Goal: Task Accomplishment & Management: Use online tool/utility

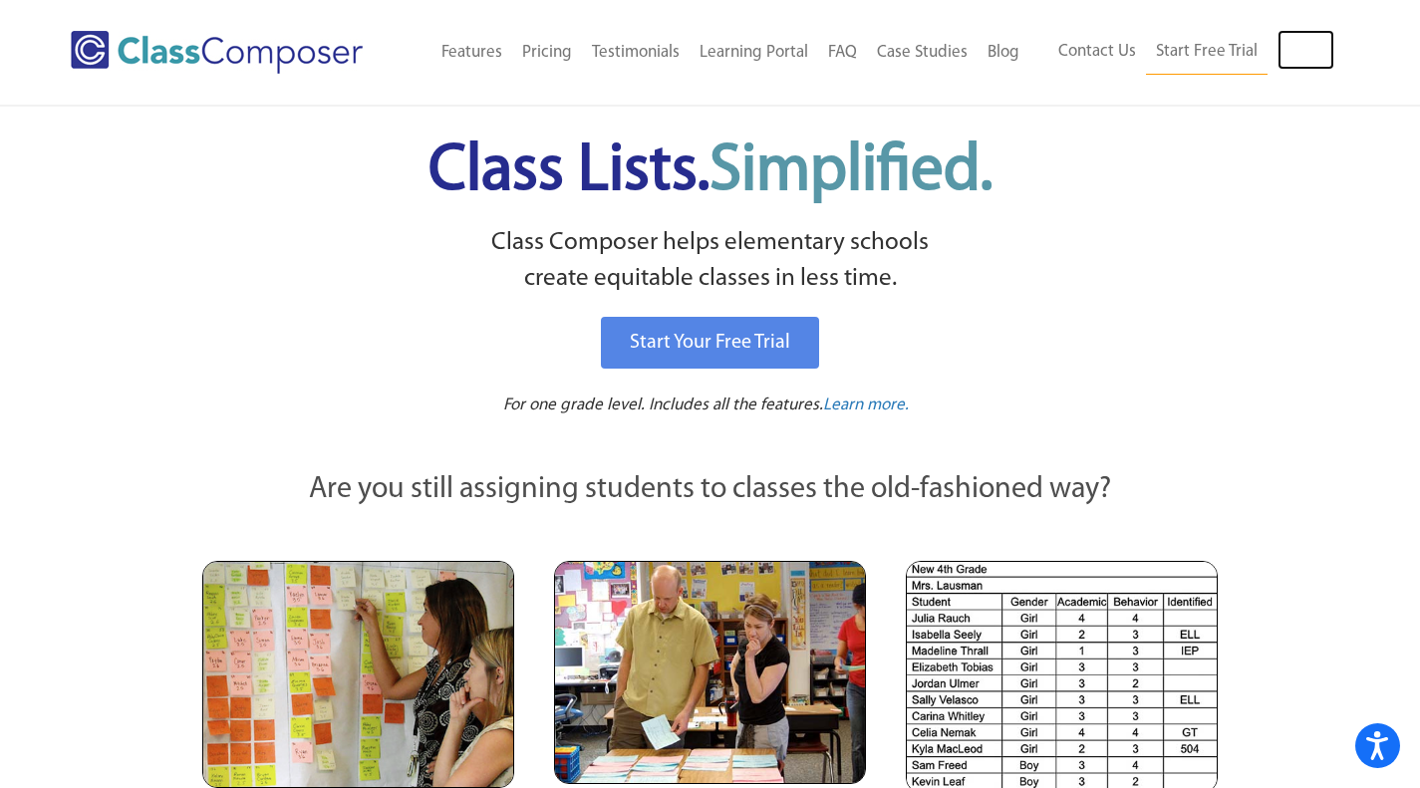
click at [1318, 48] on link "Log In" at bounding box center [1305, 50] width 57 height 40
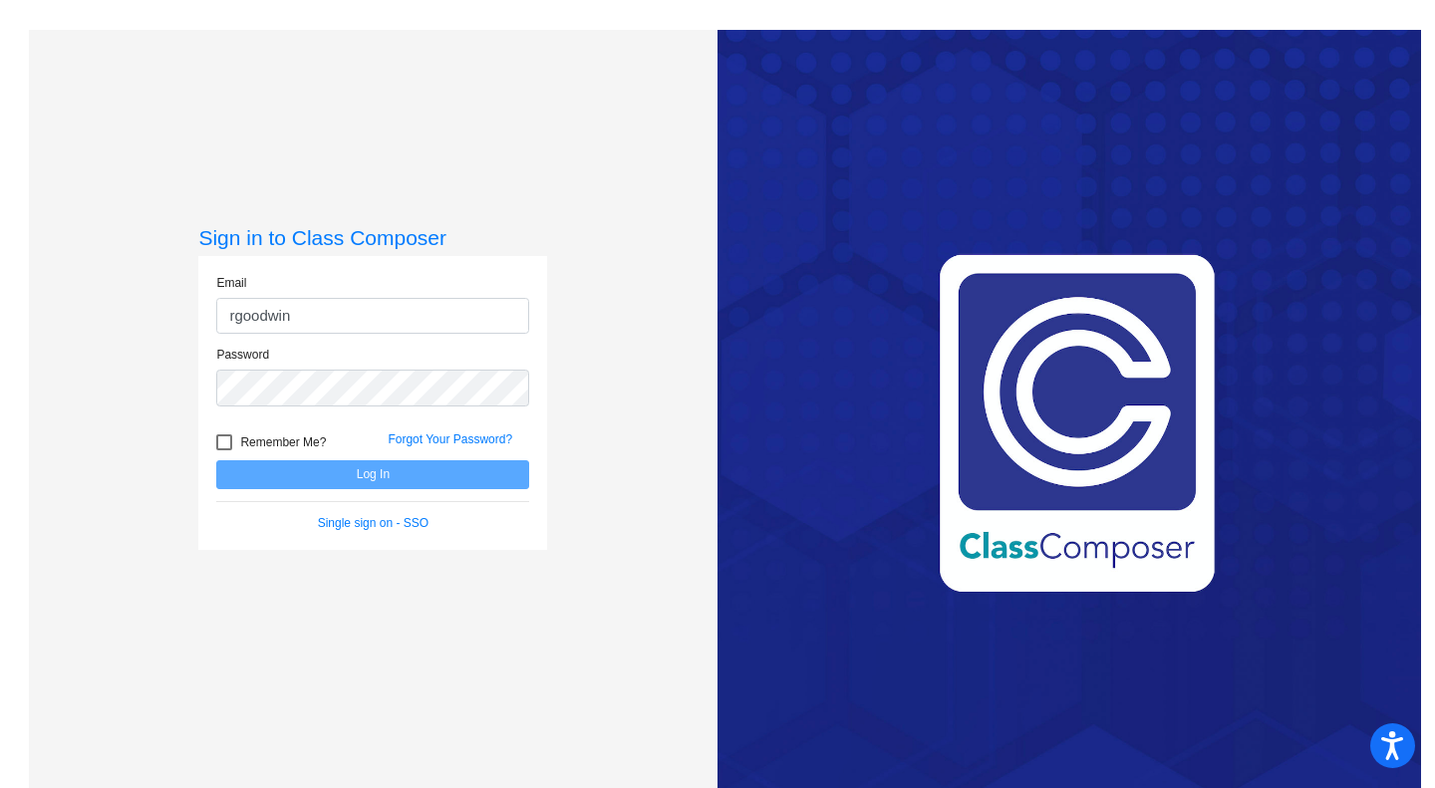
type input "[EMAIL_ADDRESS][DOMAIN_NAME]"
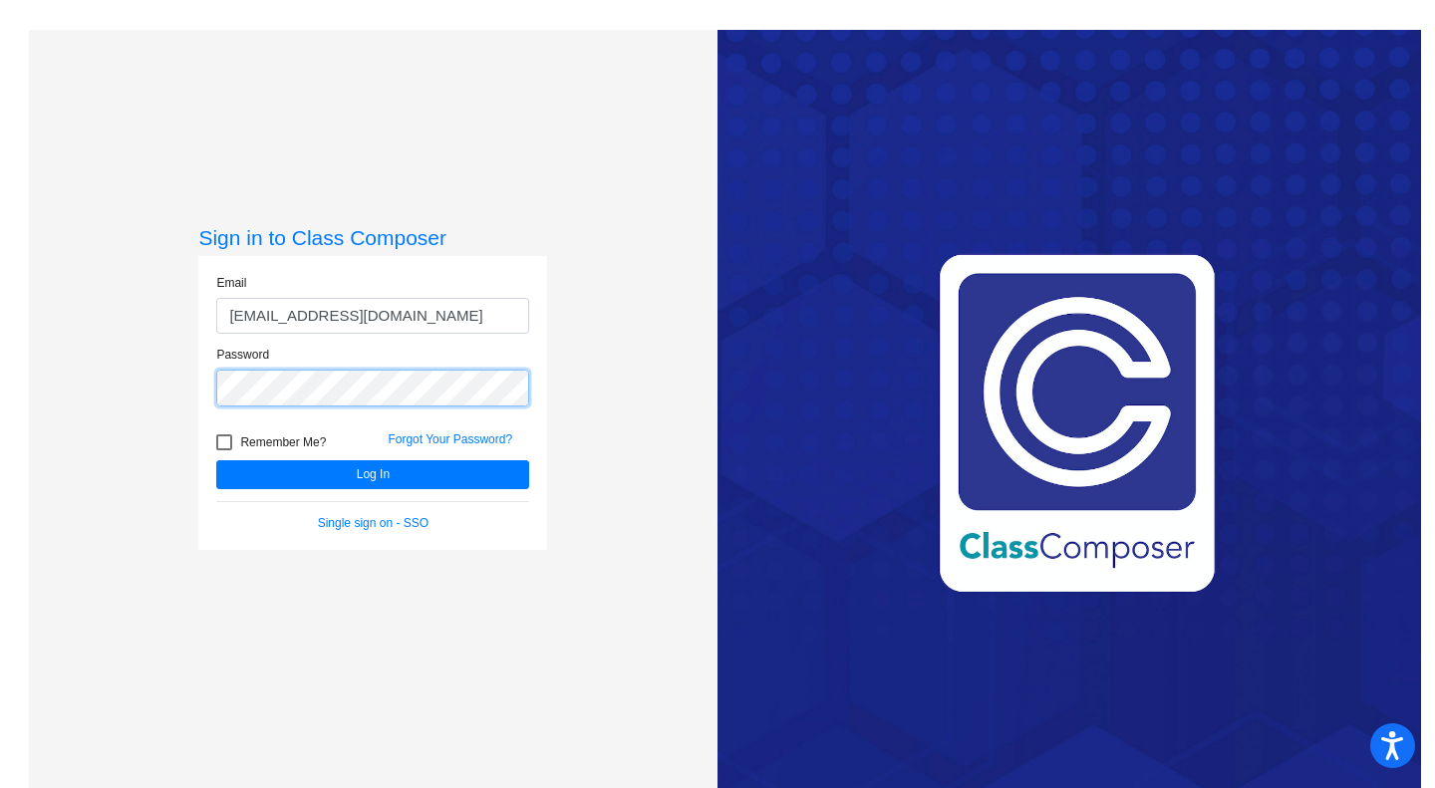
click at [216, 460] on button "Log In" at bounding box center [372, 474] width 313 height 29
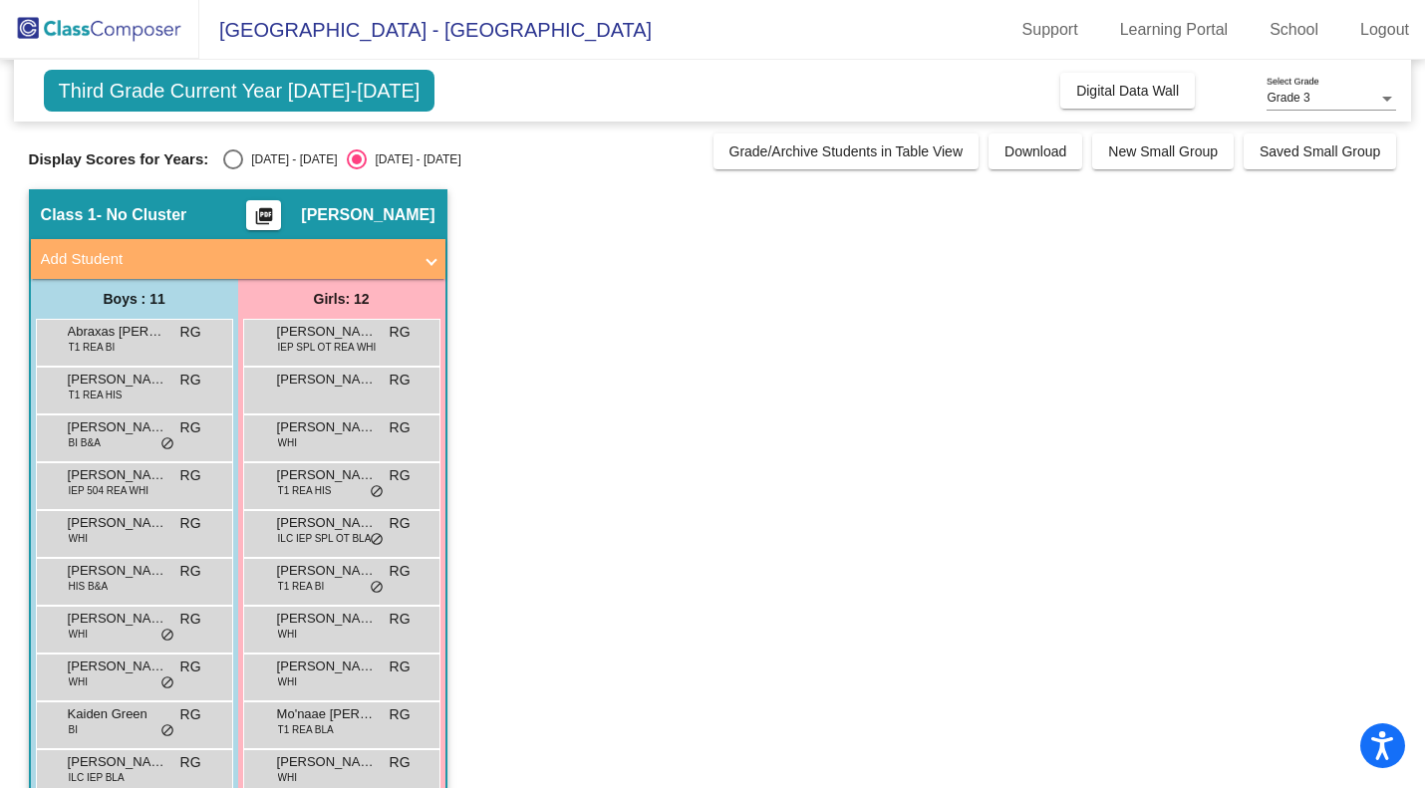
click at [230, 157] on div "Select an option" at bounding box center [233, 159] width 20 height 20
click at [232, 169] on input "2024 - 2025" at bounding box center [232, 169] width 1 height 1
radio input "true"
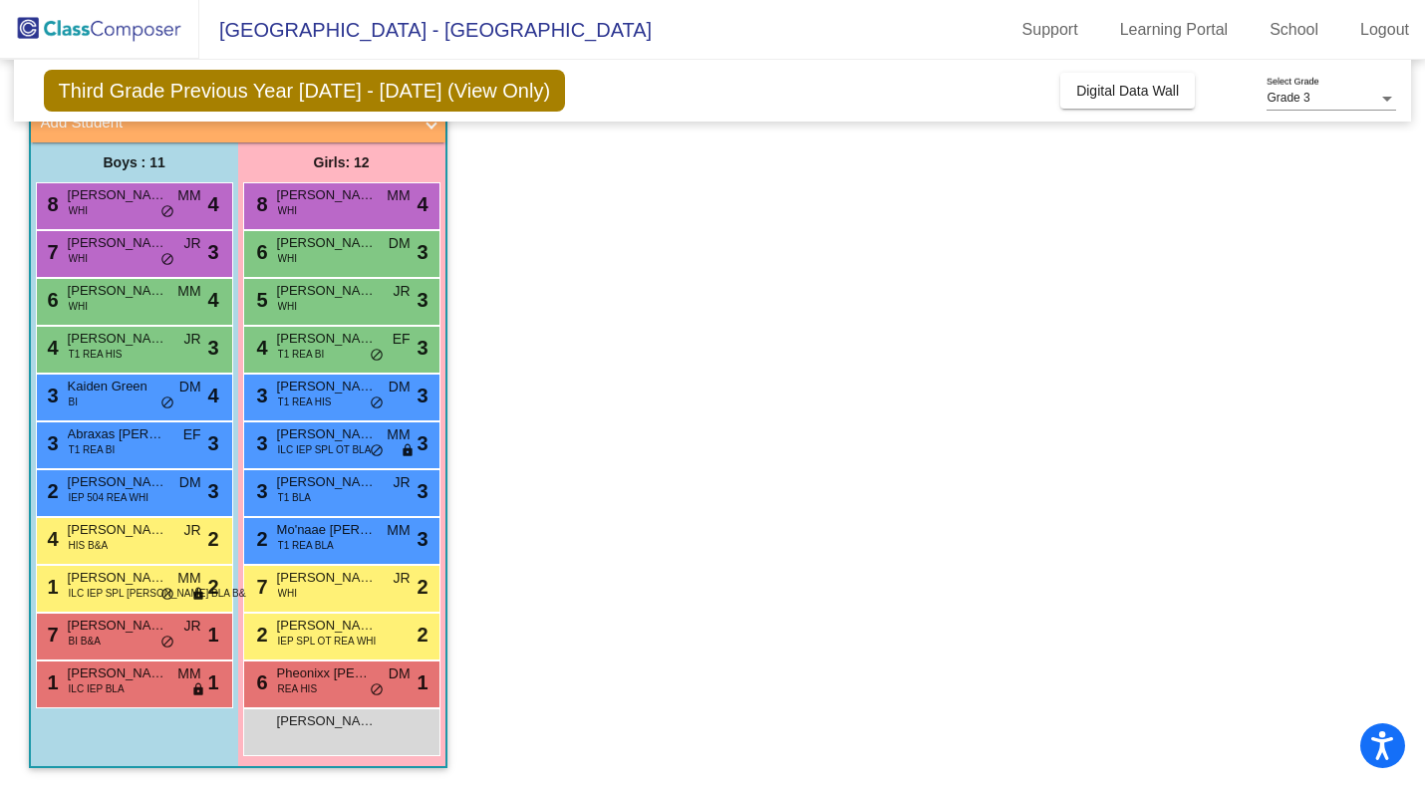
scroll to position [130, 0]
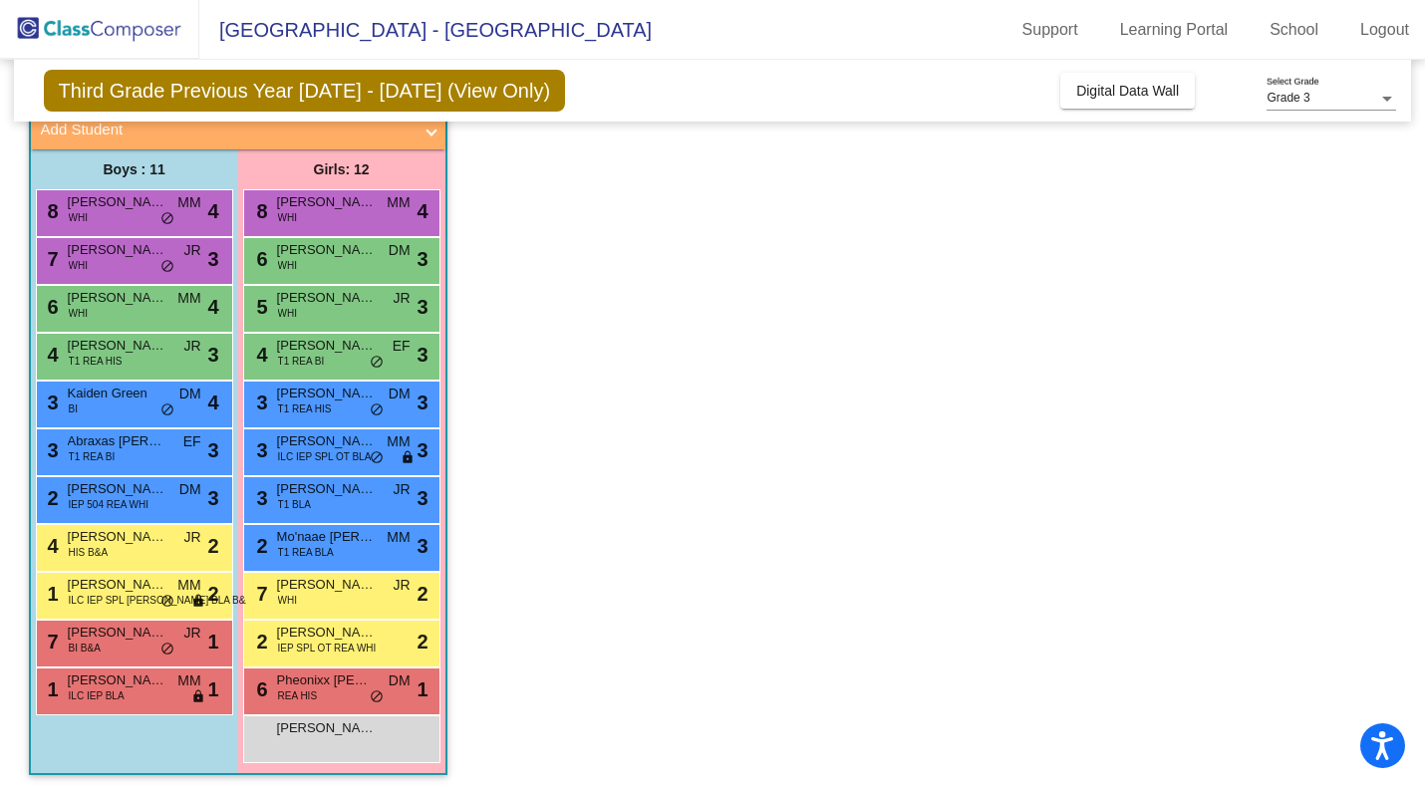
click at [321, 223] on div "8 Brooke Lease WHI MM lock do_not_disturb_alt 4" at bounding box center [341, 210] width 190 height 41
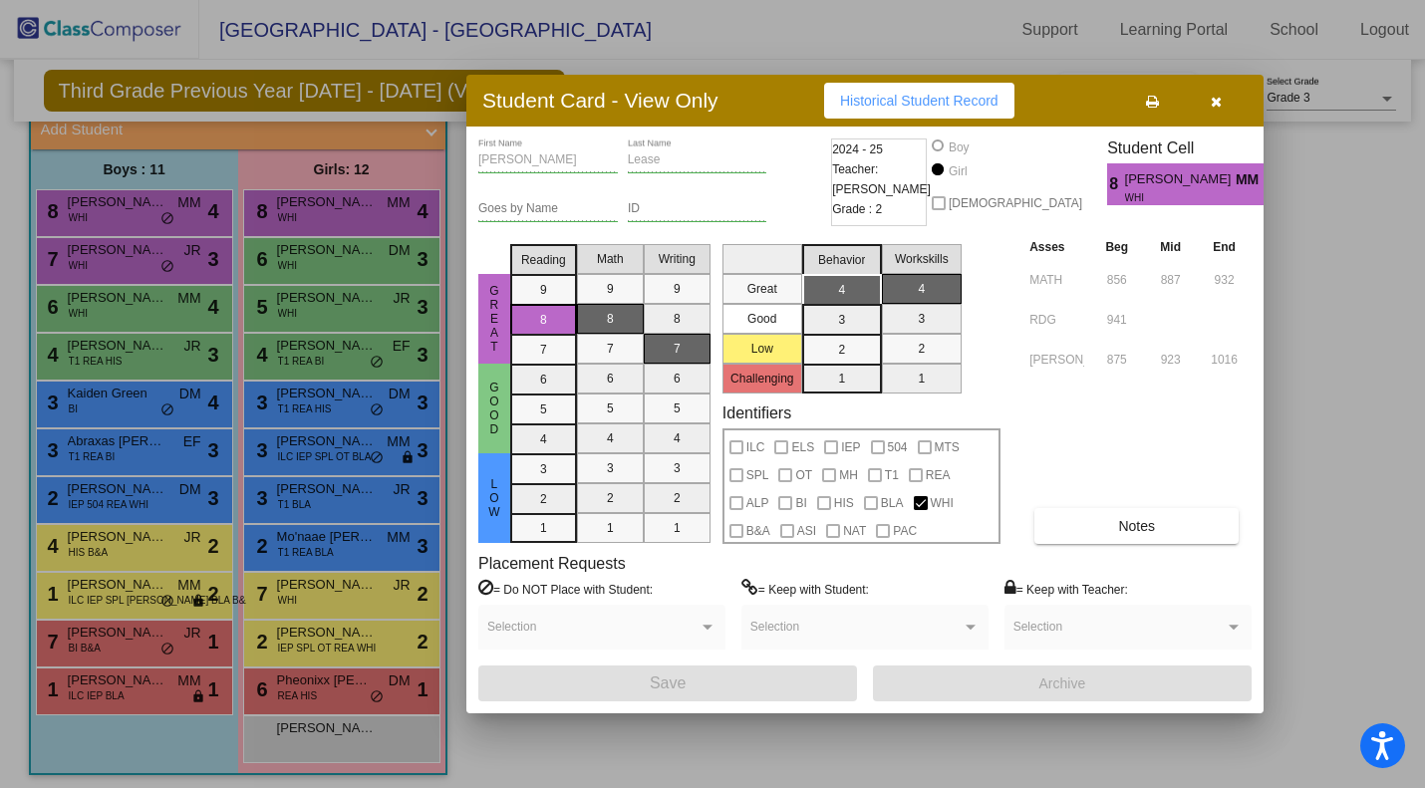
click at [336, 267] on div at bounding box center [712, 394] width 1425 height 788
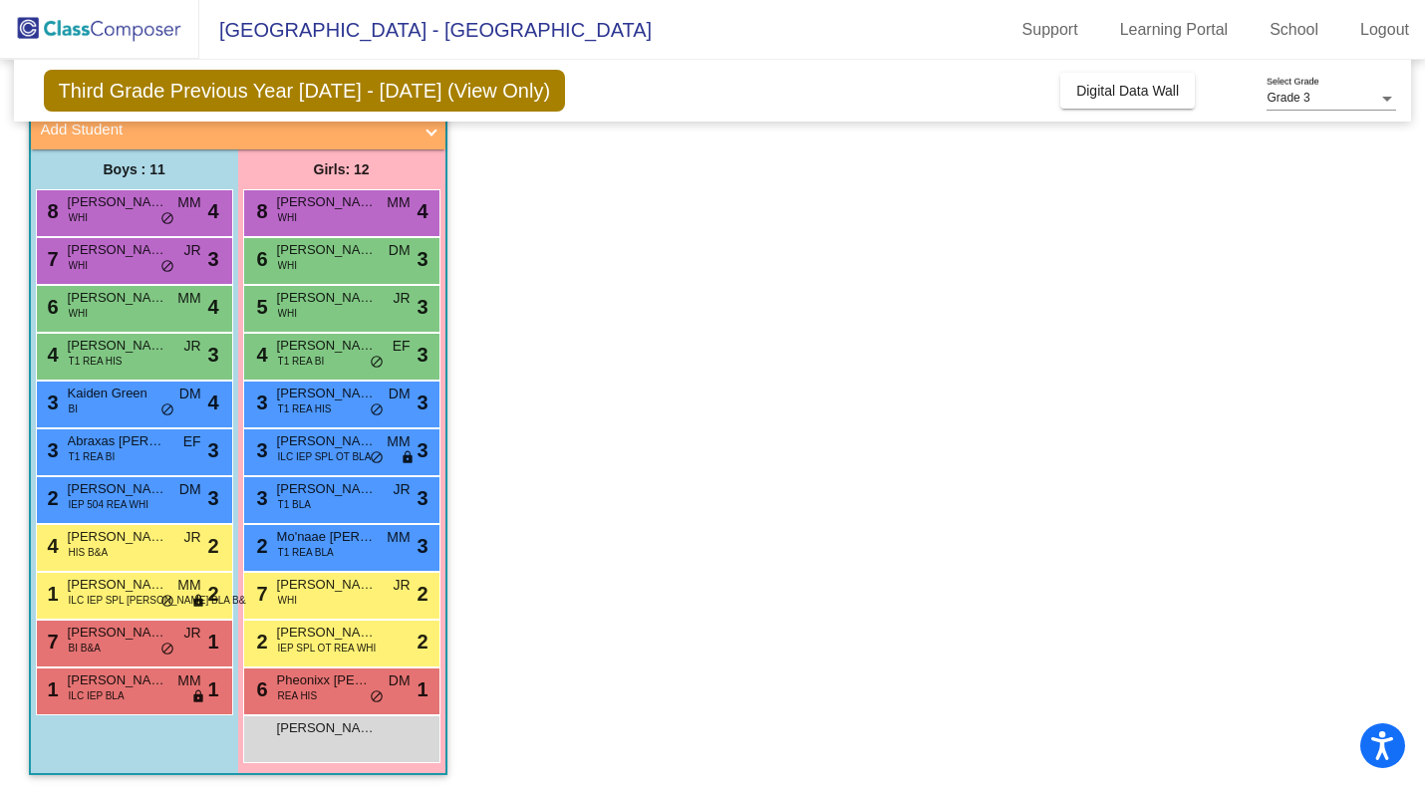
click at [336, 267] on div "6 Maya Radu WHI DM lock do_not_disturb_alt 3" at bounding box center [341, 258] width 190 height 41
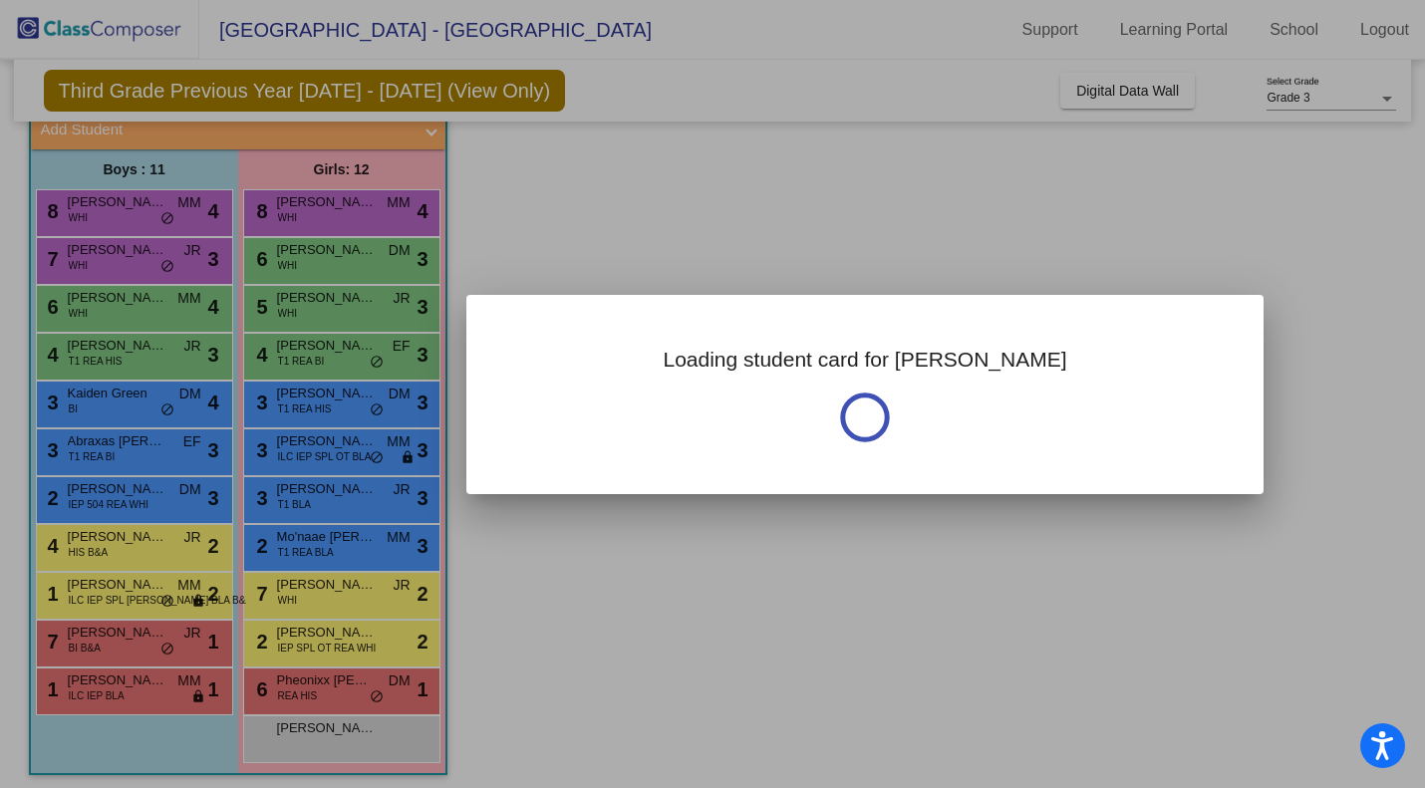
click at [336, 267] on div at bounding box center [712, 394] width 1425 height 788
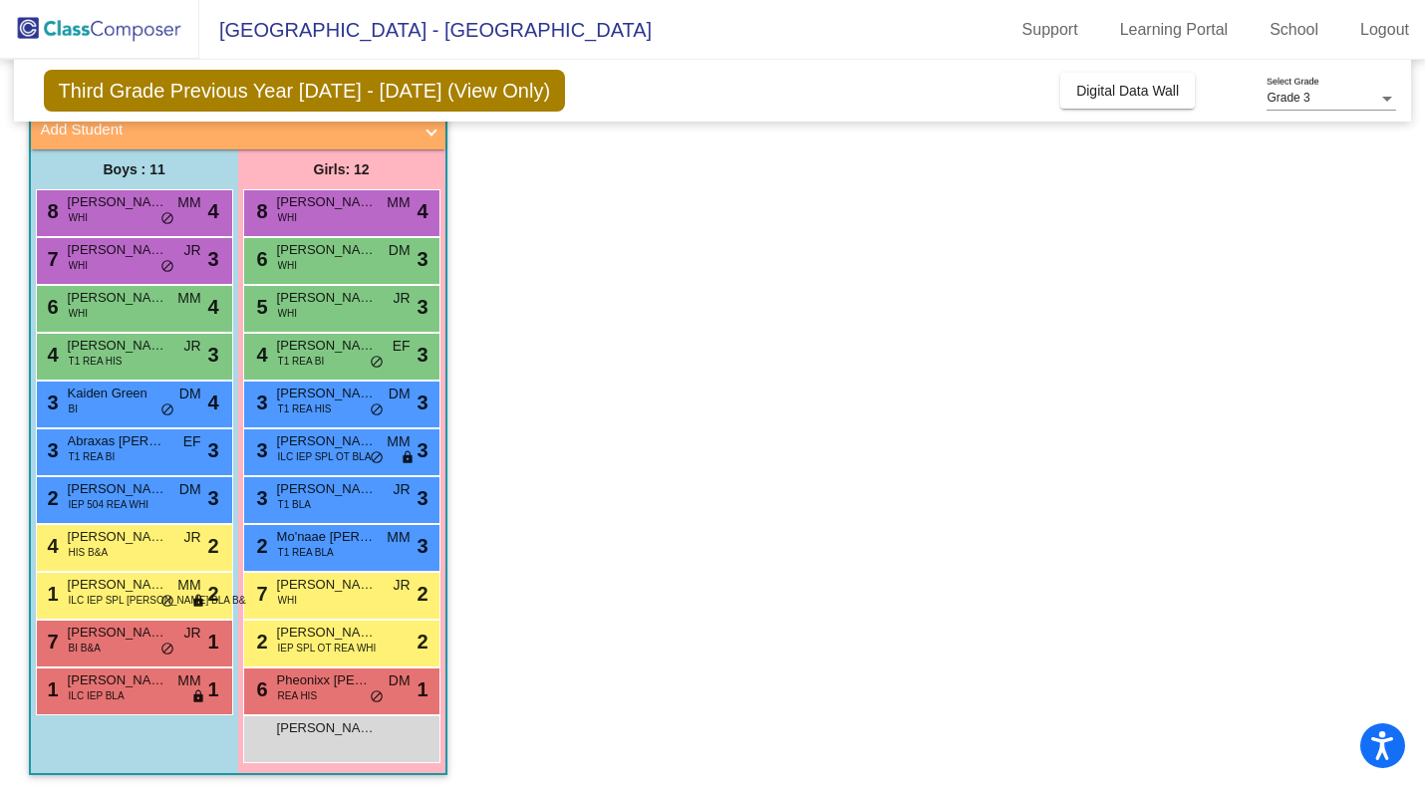
click at [337, 259] on div "6 Maya Radu WHI DM lock do_not_disturb_alt 3" at bounding box center [341, 258] width 190 height 41
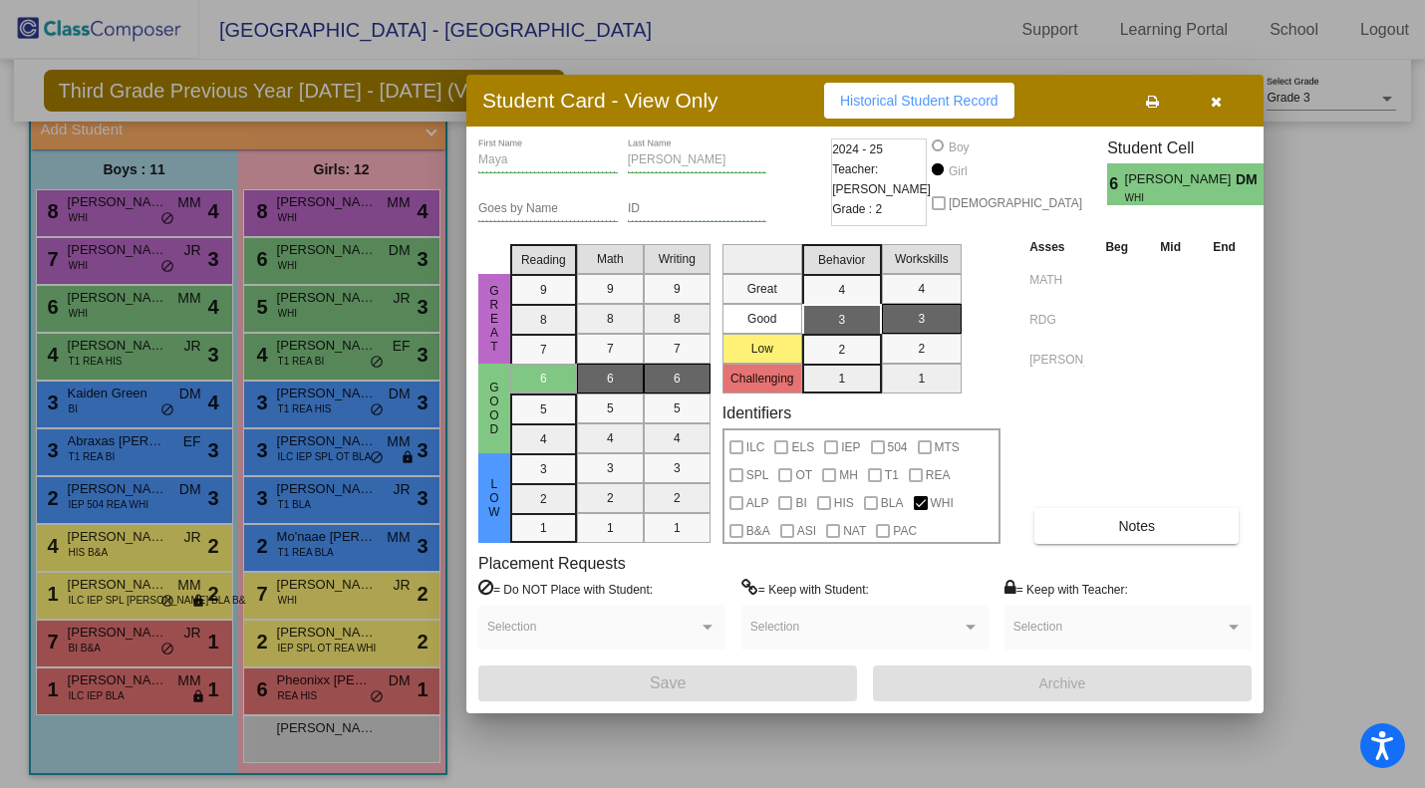
click at [339, 603] on div at bounding box center [712, 394] width 1425 height 788
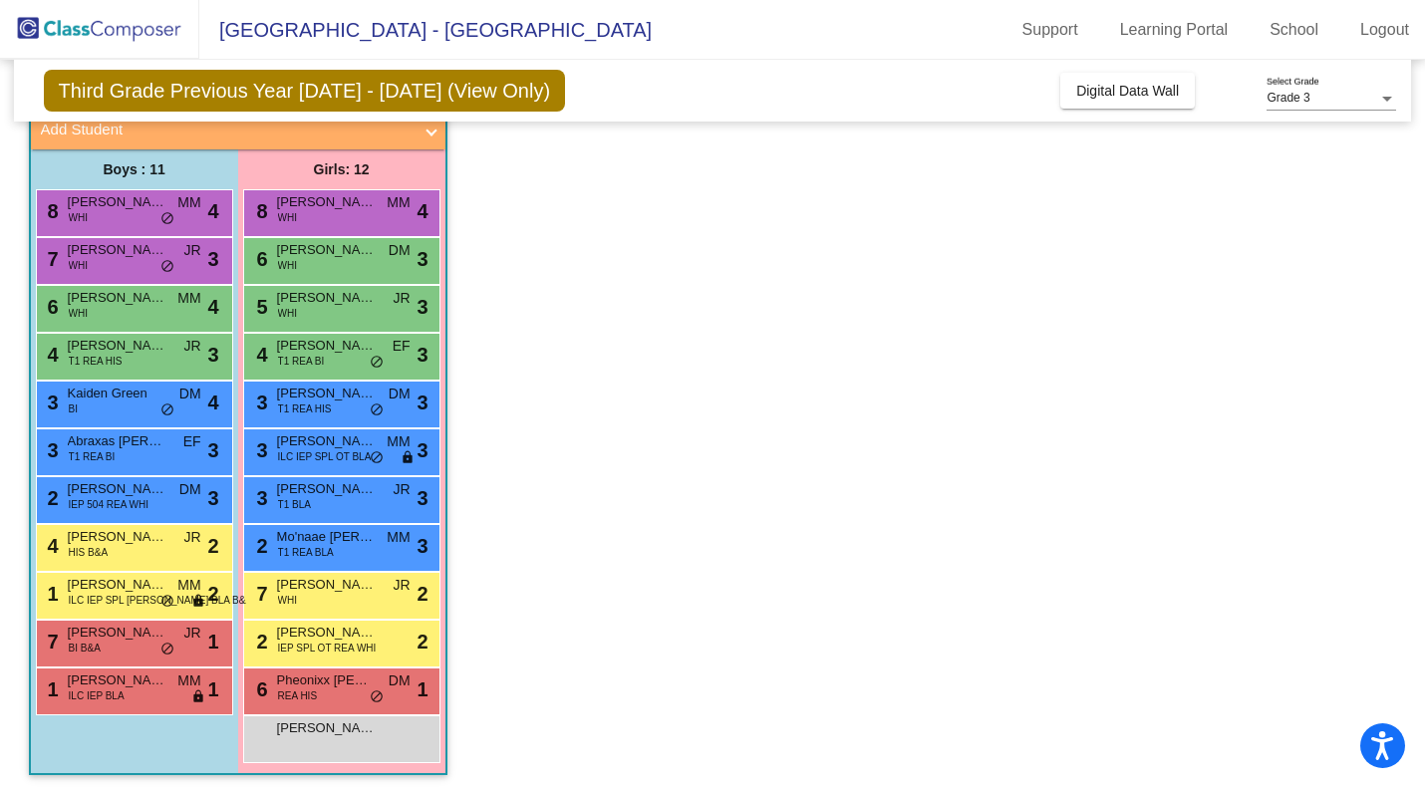
click at [307, 457] on span "ILC IEP SPL OT BLA" at bounding box center [325, 456] width 94 height 15
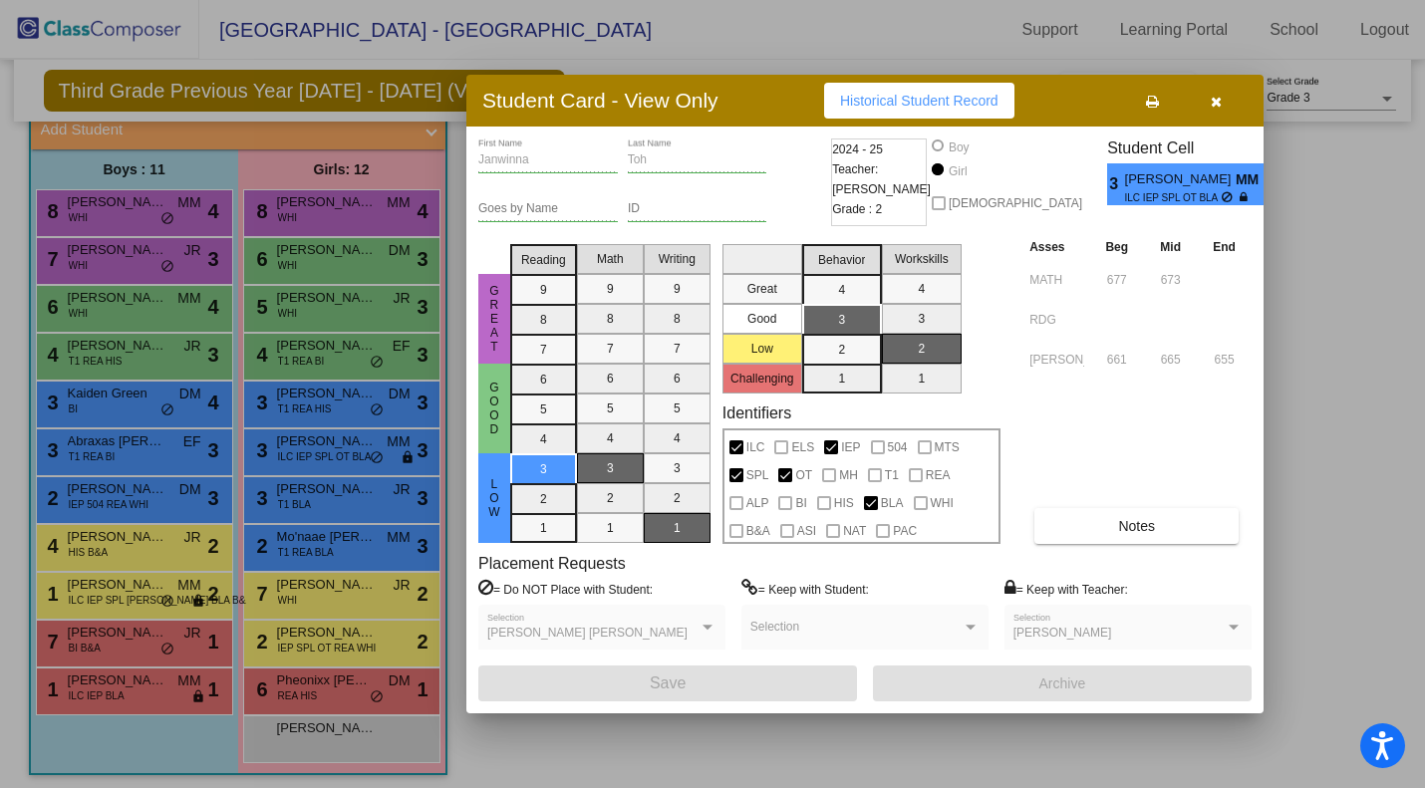
click at [300, 734] on div at bounding box center [712, 394] width 1425 height 788
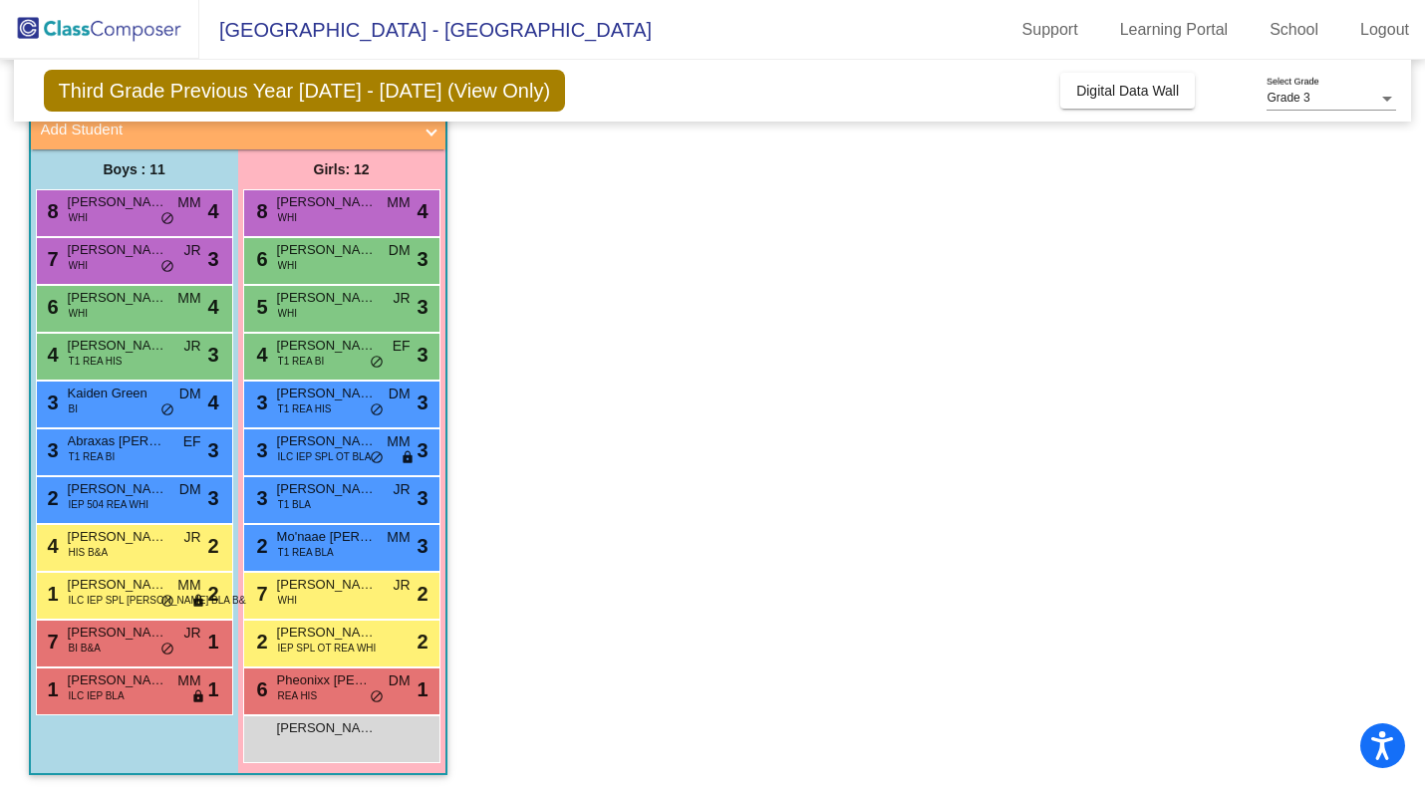
click at [120, 691] on span "ILC IEP BLA" at bounding box center [97, 695] width 56 height 15
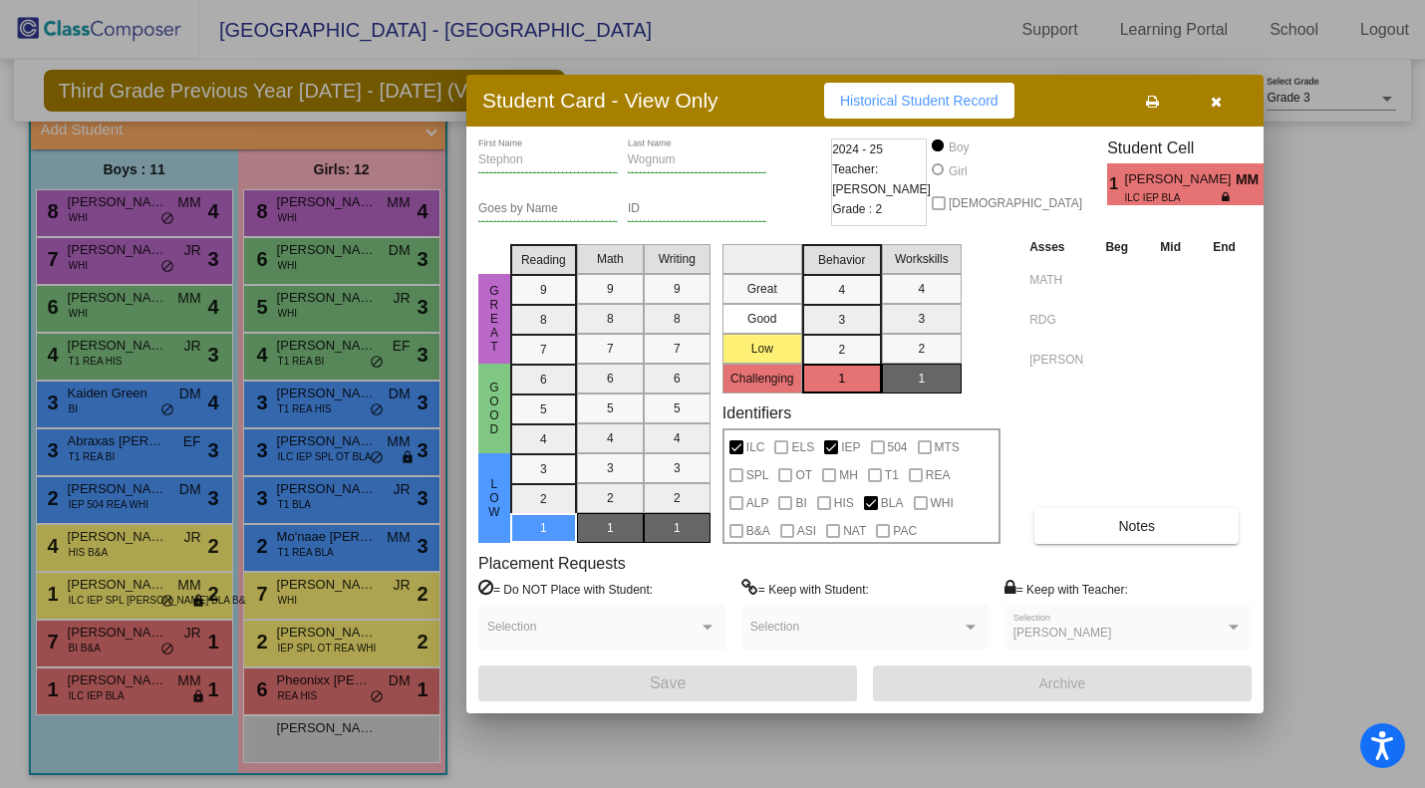
click at [92, 312] on div at bounding box center [712, 394] width 1425 height 788
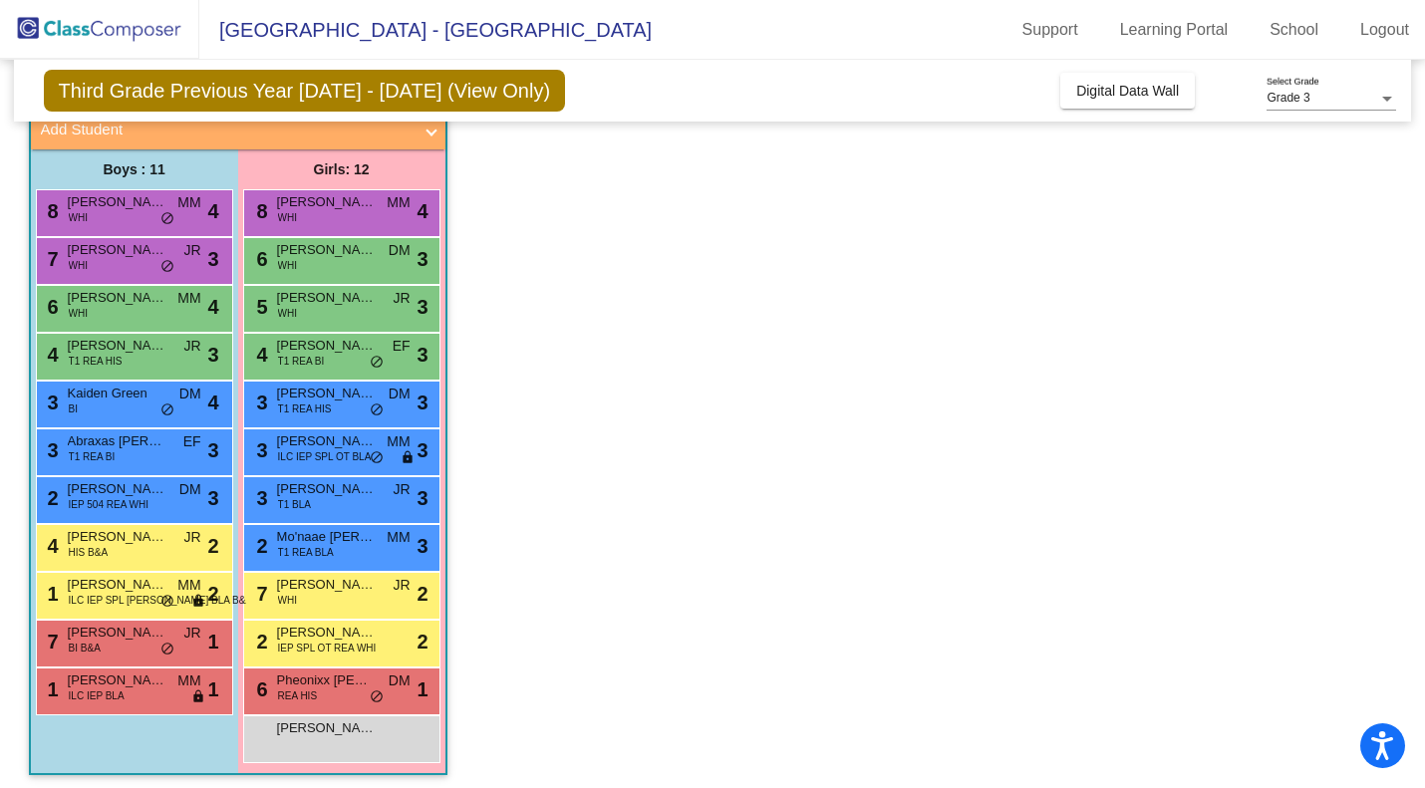
click at [129, 307] on div "6 Connor Canady WHI MM lock do_not_disturb_alt 4" at bounding box center [132, 306] width 190 height 41
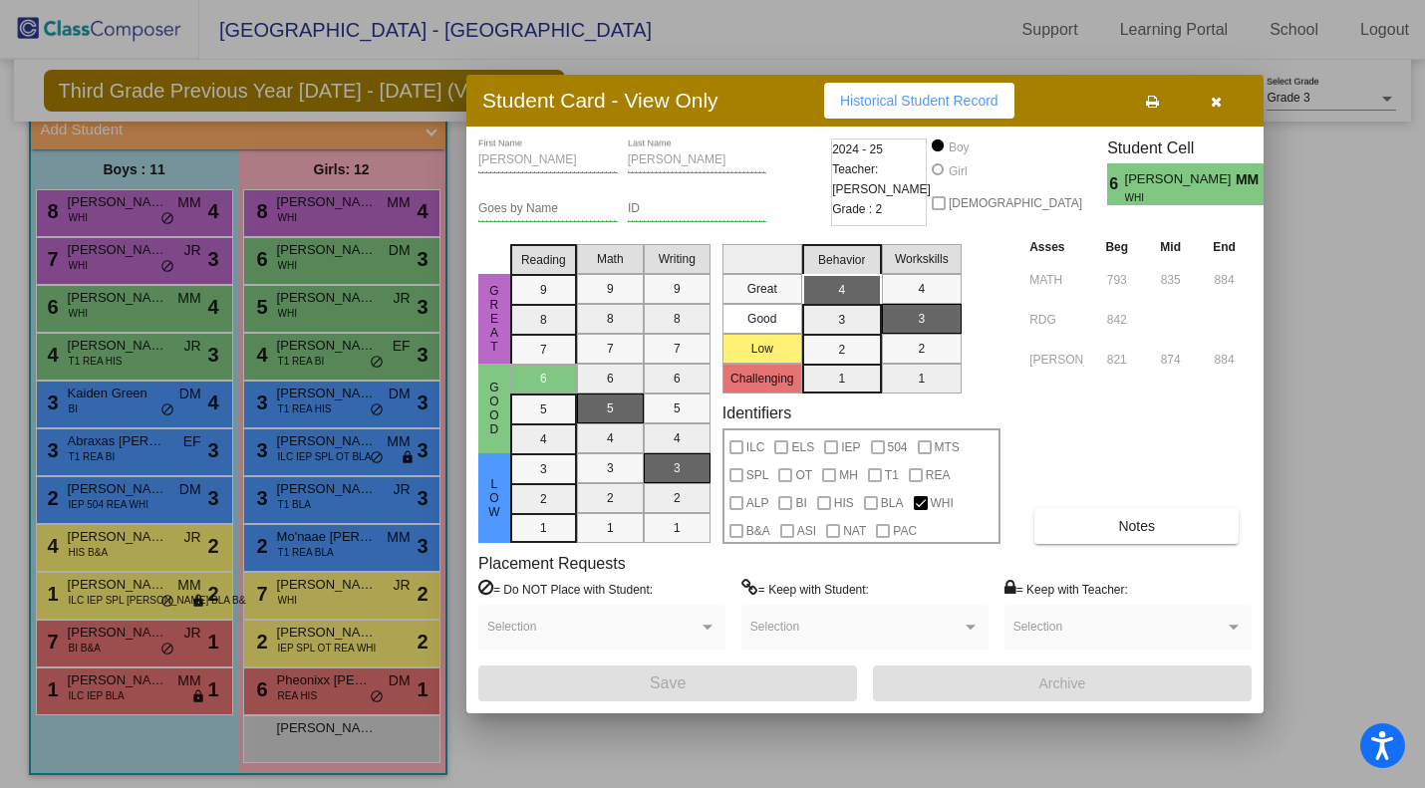
click at [132, 486] on div at bounding box center [712, 394] width 1425 height 788
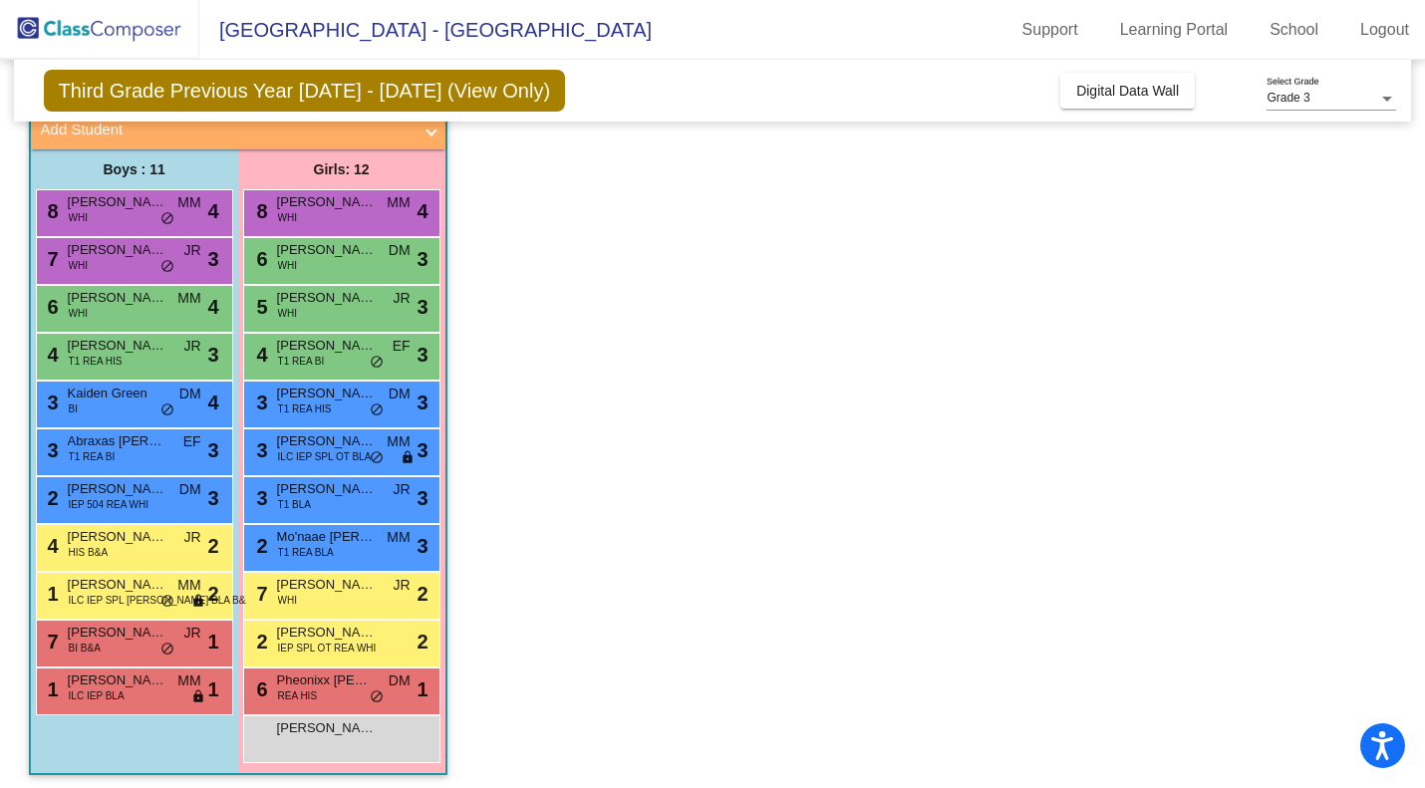
click at [319, 581] on span "Maddison Younger" at bounding box center [327, 585] width 100 height 20
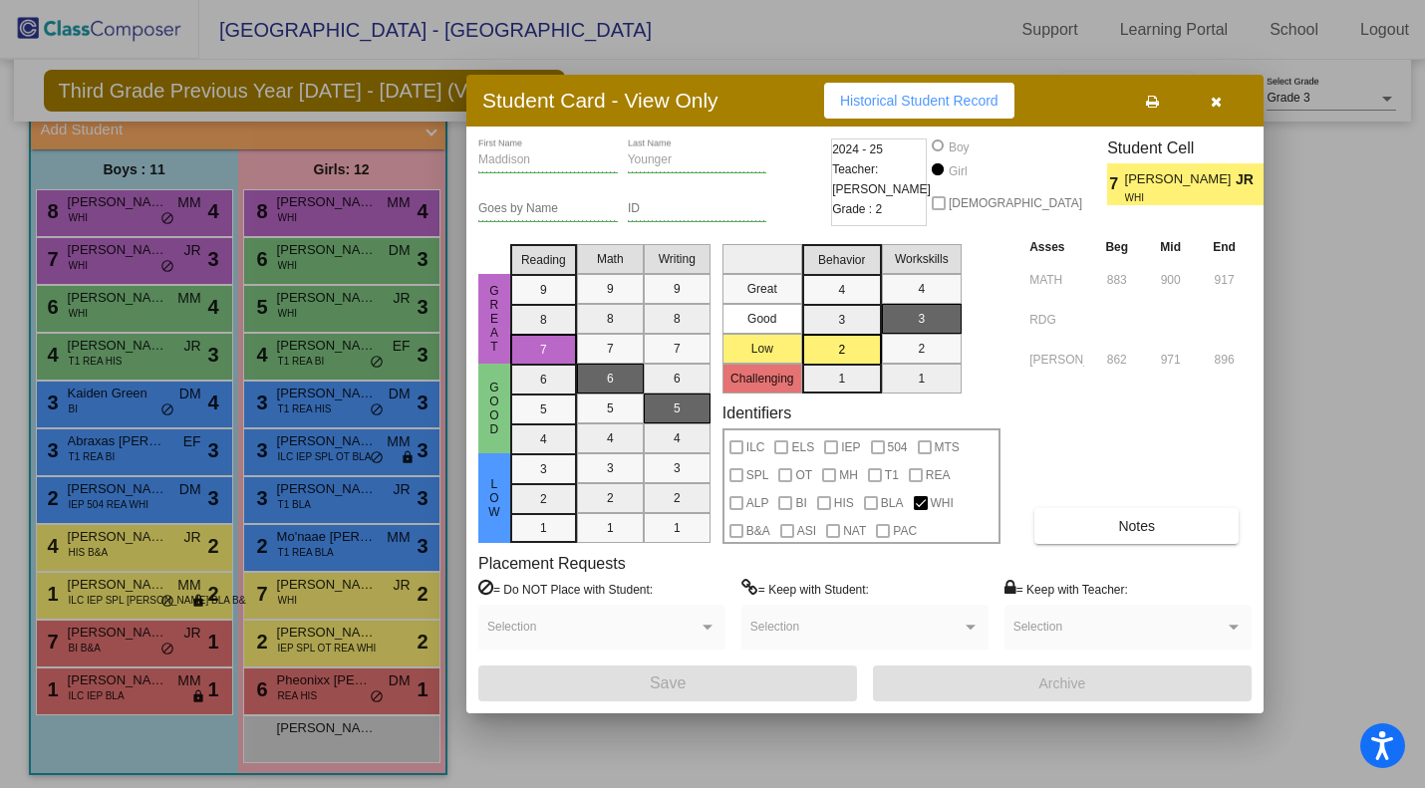
click at [319, 550] on div at bounding box center [712, 394] width 1425 height 788
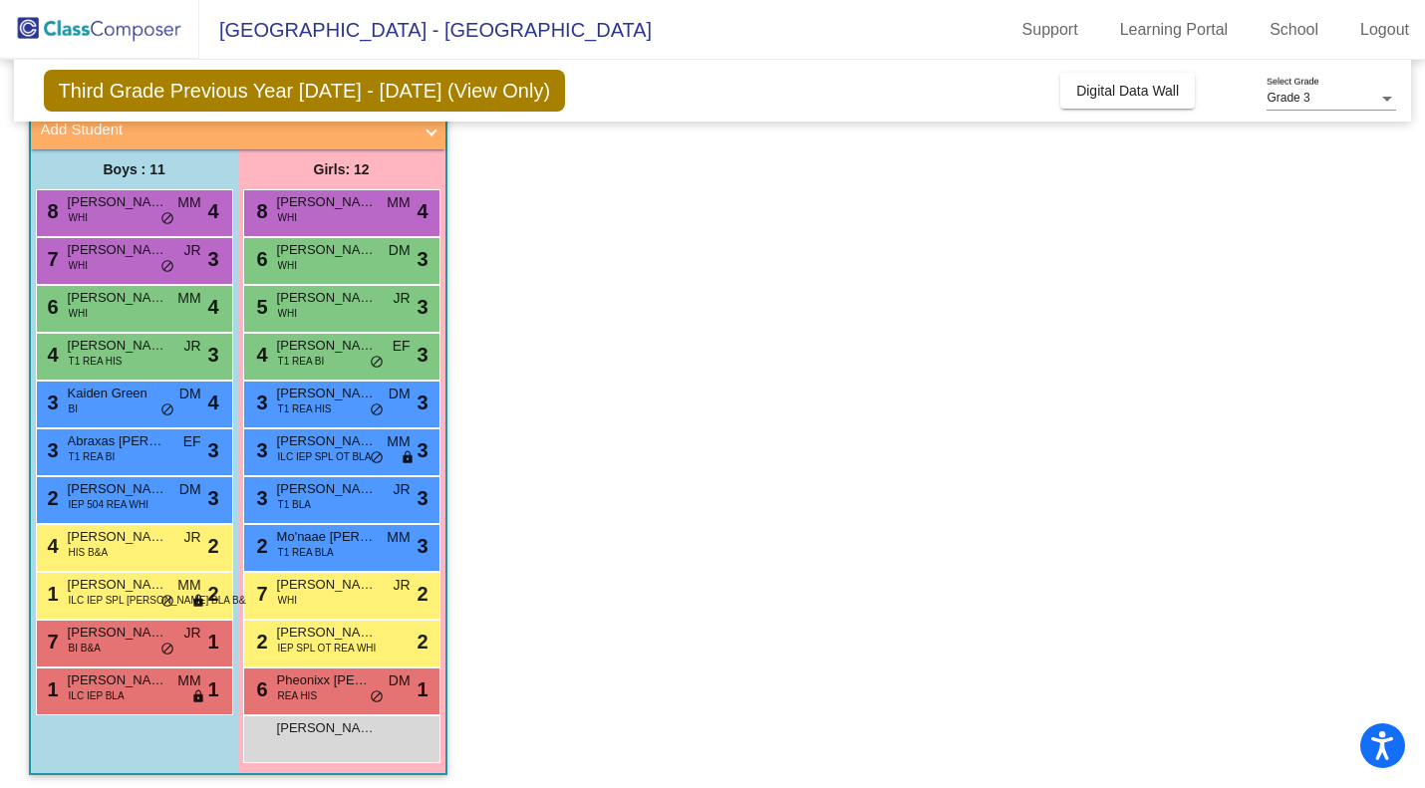
click at [319, 550] on span "T1 REA BLA" at bounding box center [306, 552] width 56 height 15
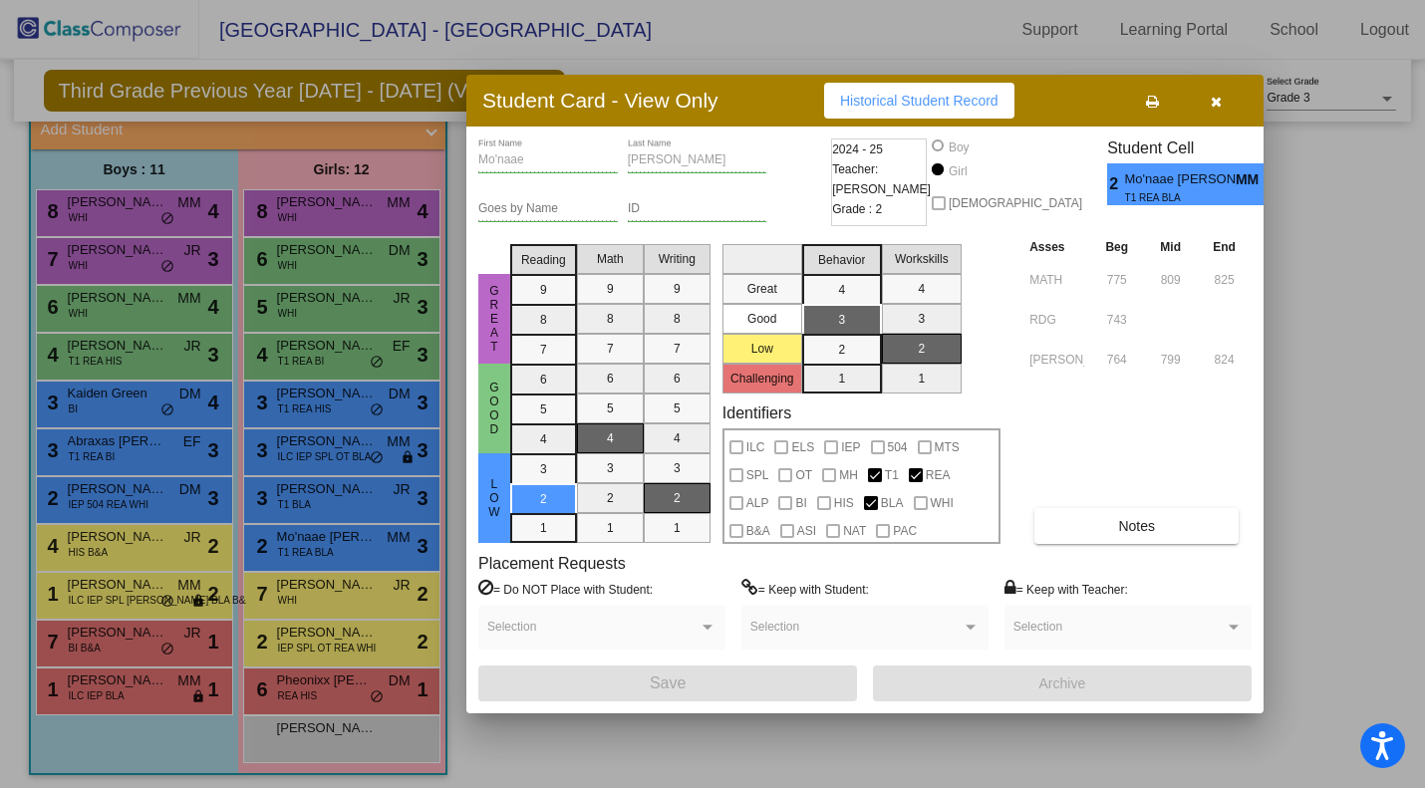
click at [337, 491] on div at bounding box center [712, 394] width 1425 height 788
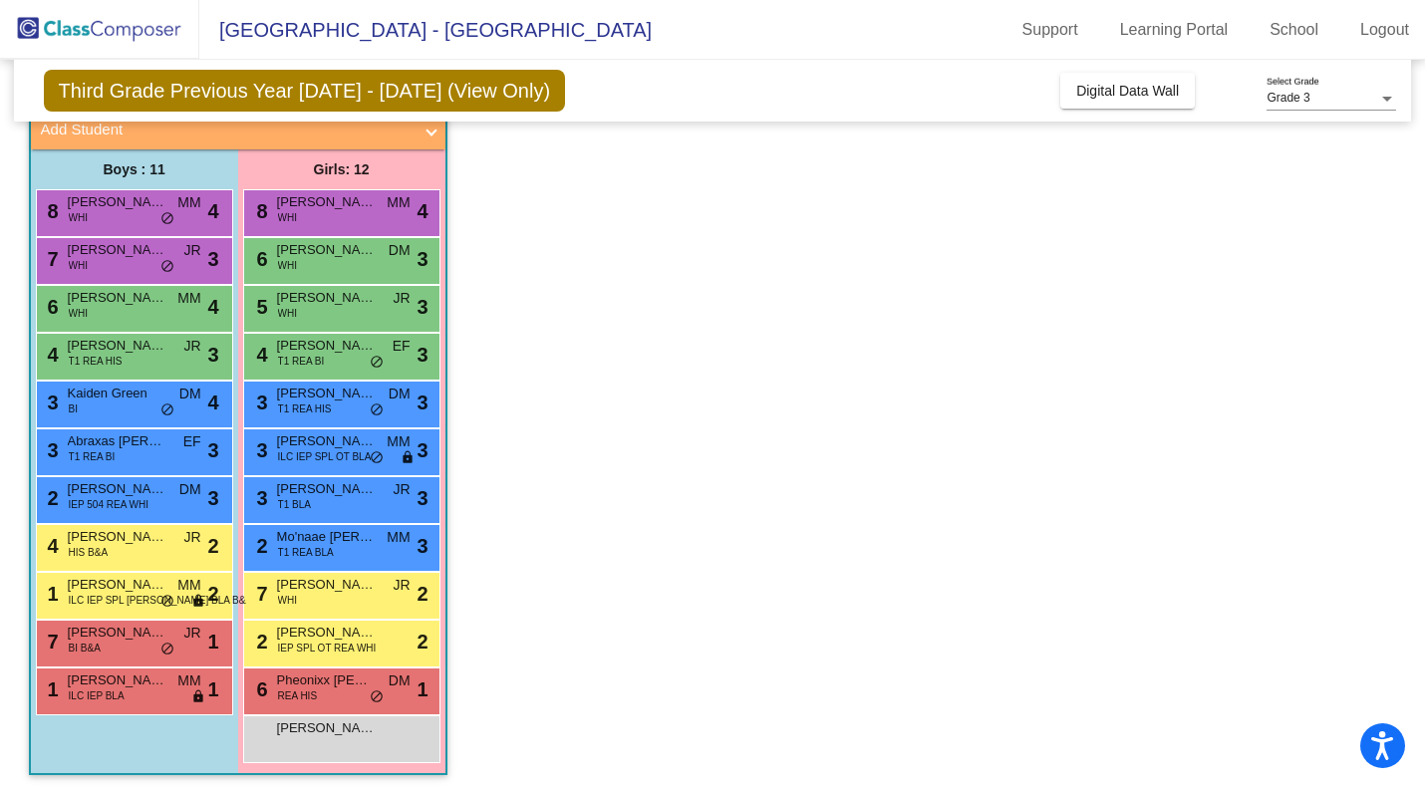
click at [337, 491] on span "Ta'Nyia Bennett" at bounding box center [327, 489] width 100 height 20
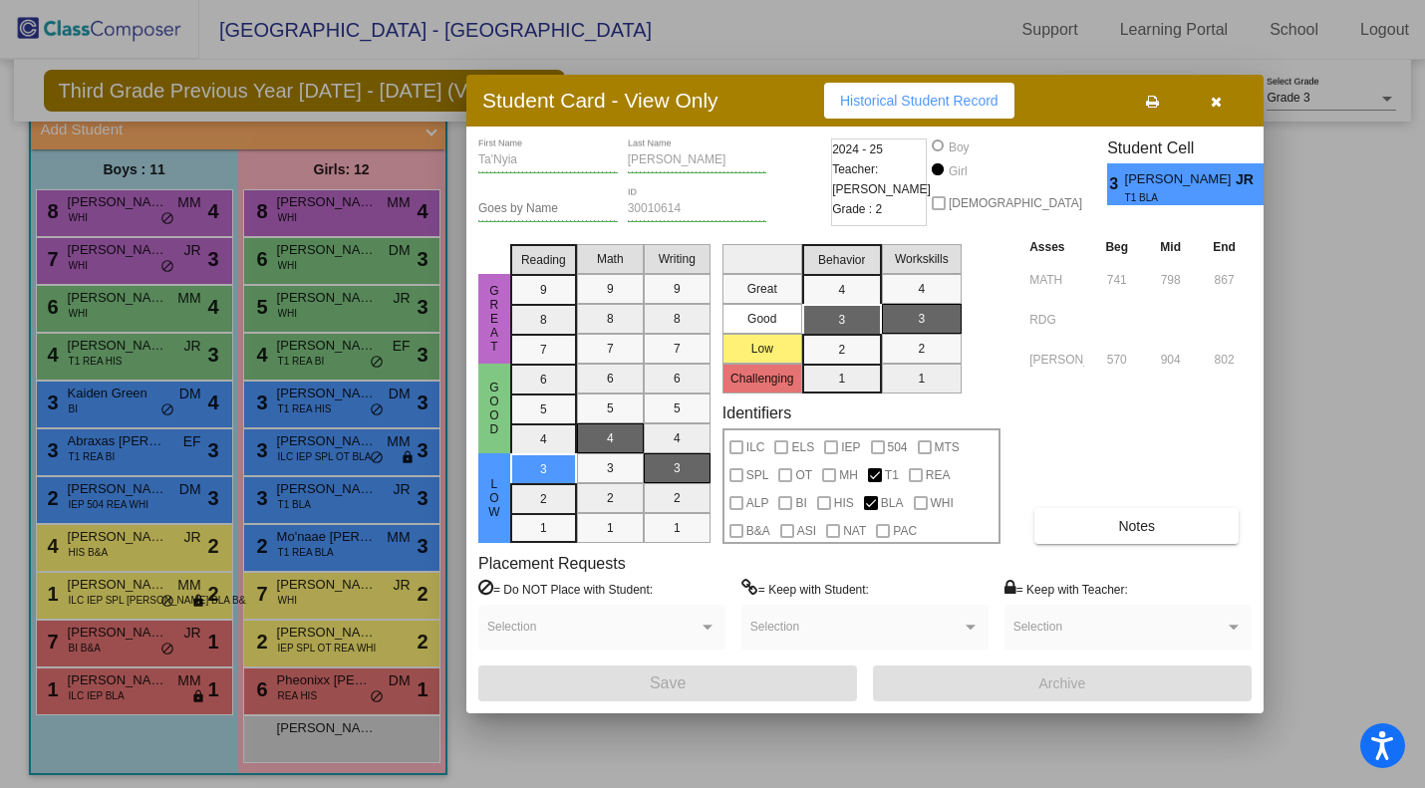
click at [316, 366] on div at bounding box center [712, 394] width 1425 height 788
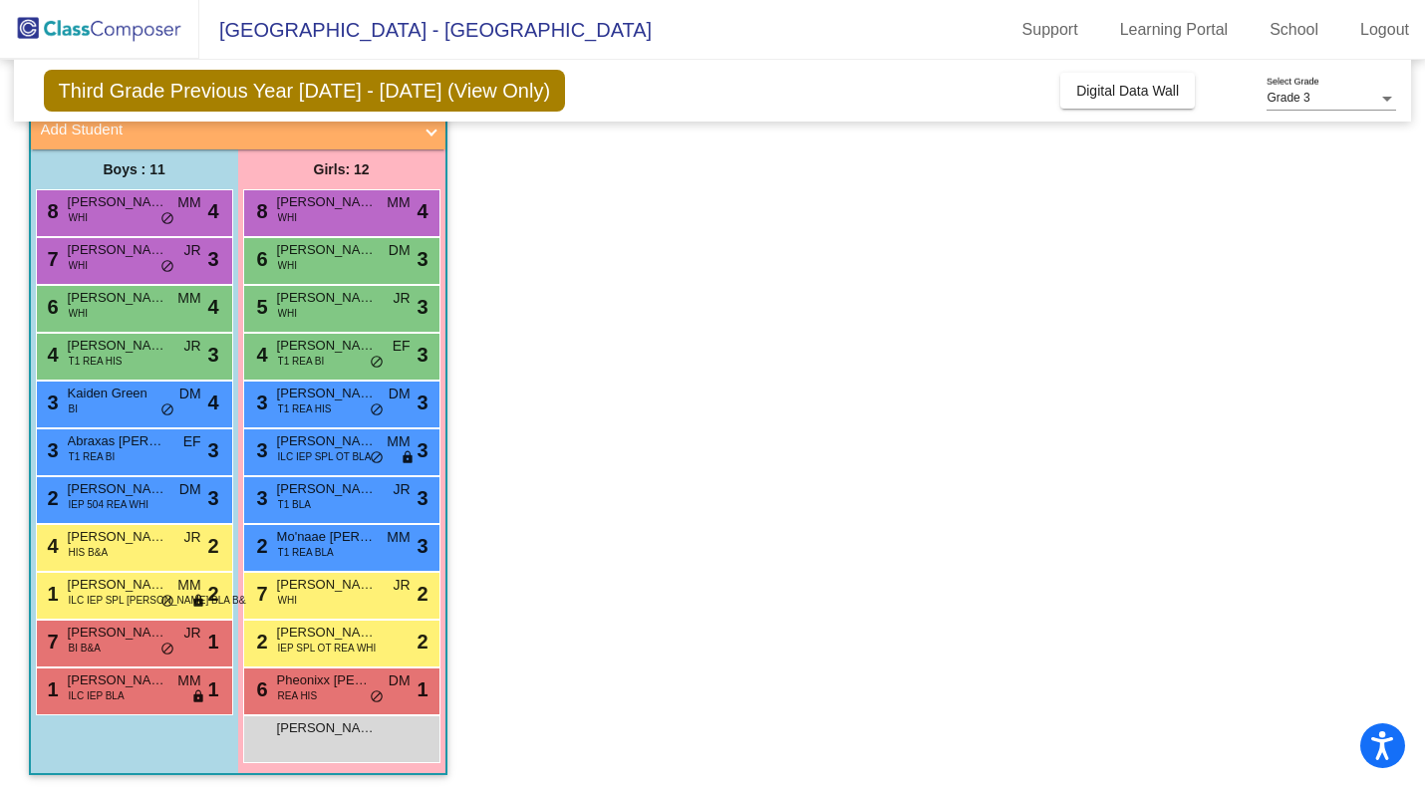
click at [346, 356] on div "4 Lakota Davis T1 REA BI EF lock do_not_disturb_alt 3" at bounding box center [341, 354] width 190 height 41
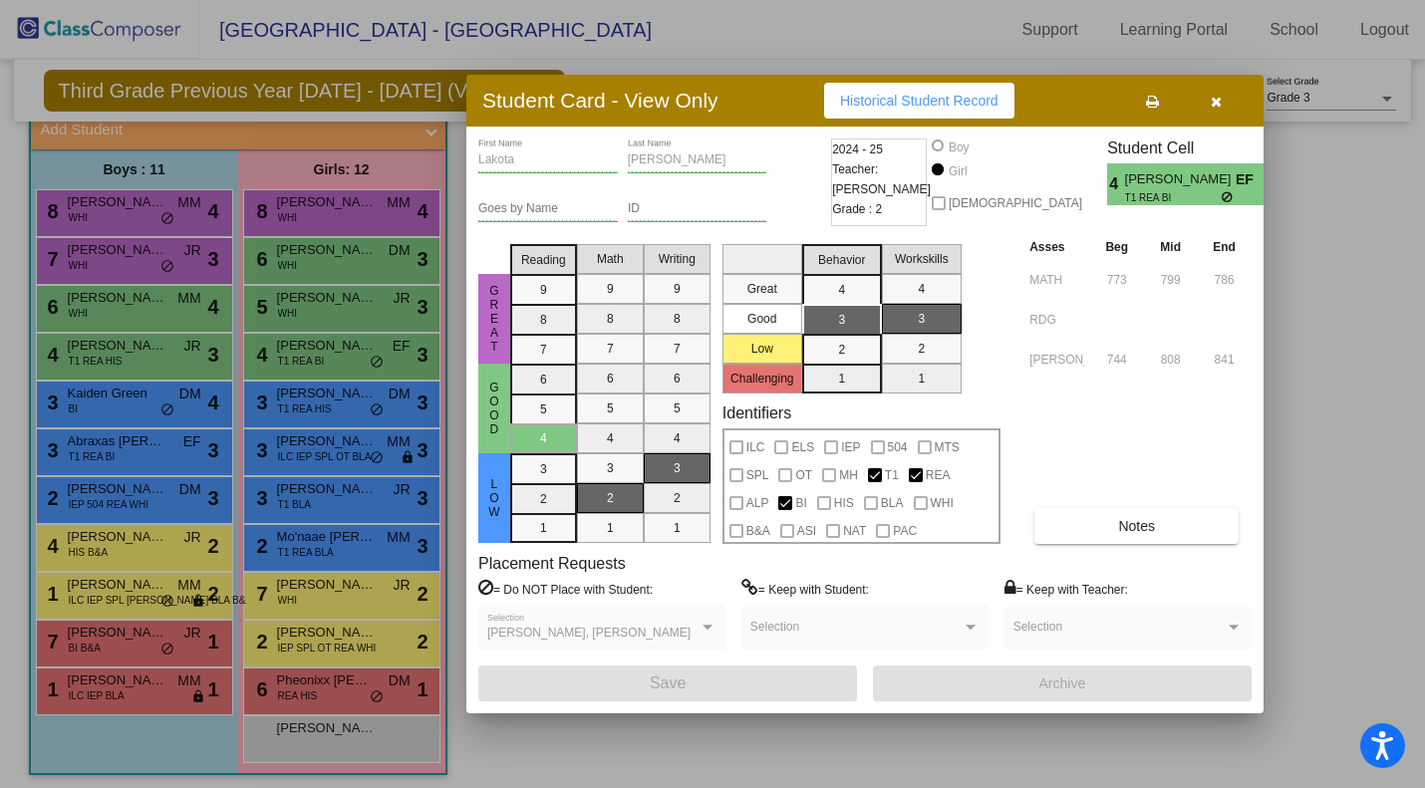
click at [153, 457] on div at bounding box center [712, 394] width 1425 height 788
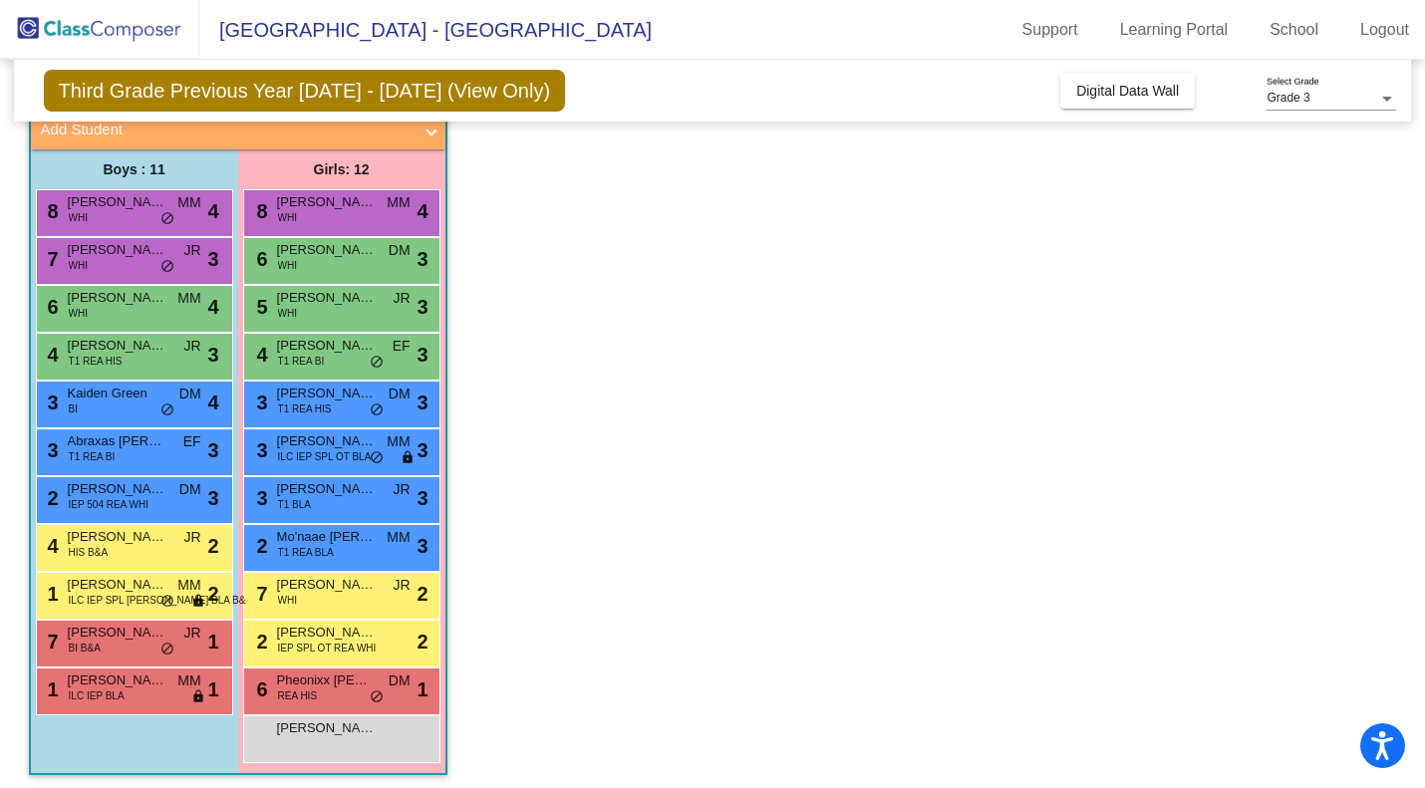
click at [153, 457] on div "3 Abraxas Mejia T1 REA BI EF lock do_not_disturb_alt 3" at bounding box center [132, 449] width 190 height 41
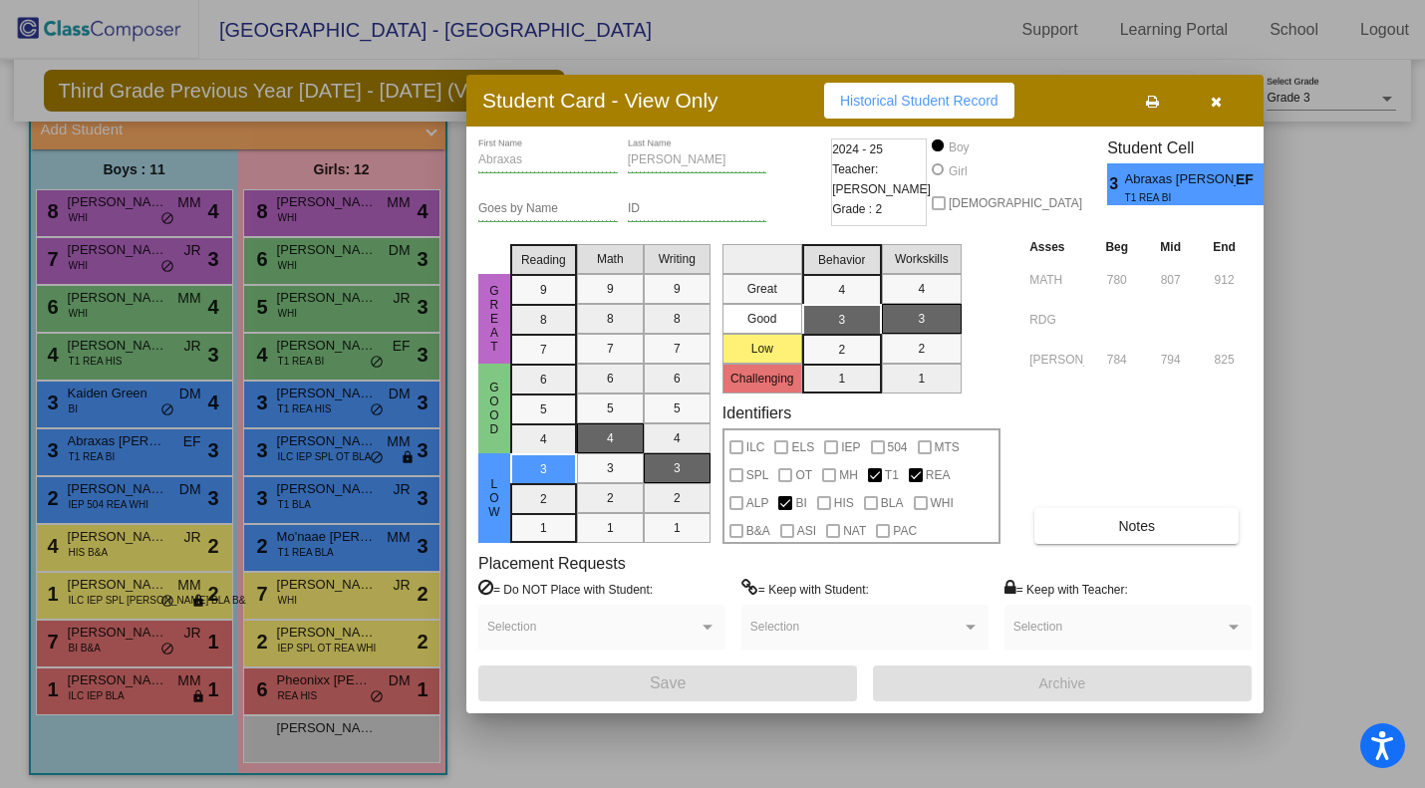
click at [134, 553] on div at bounding box center [712, 394] width 1425 height 788
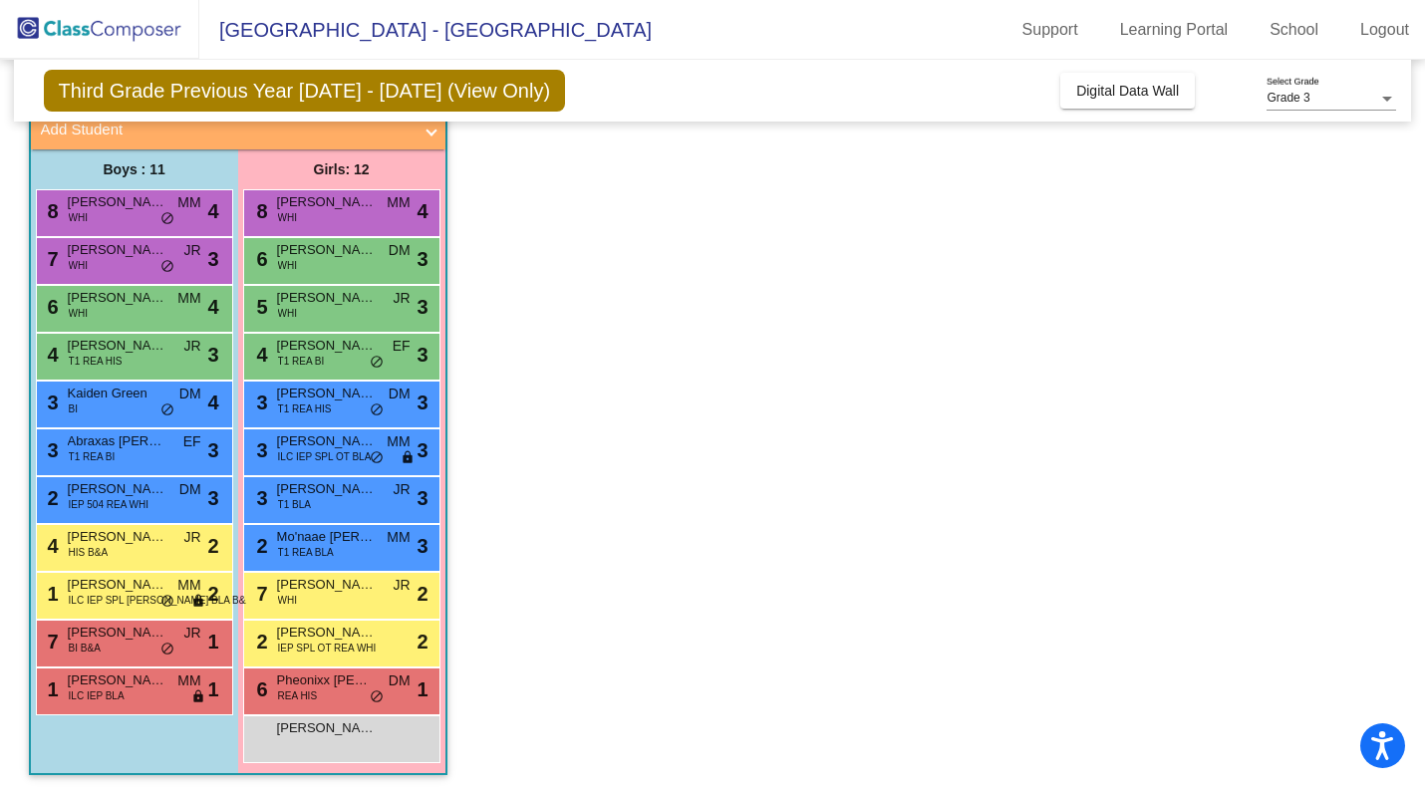
click at [134, 553] on div "4 Darren Garcia HIS B&A JR lock do_not_disturb_alt 2" at bounding box center [132, 545] width 190 height 41
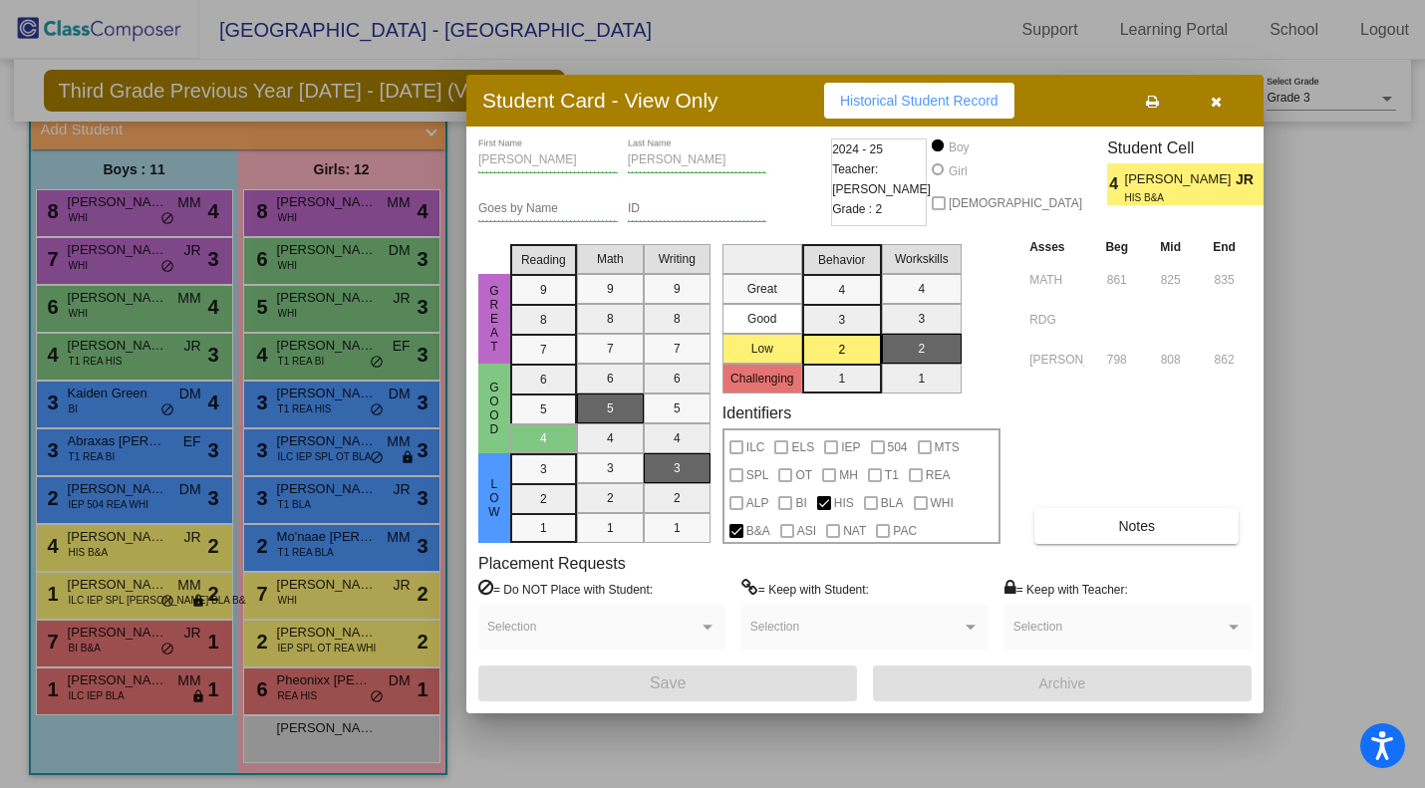
click at [123, 640] on div at bounding box center [712, 394] width 1425 height 788
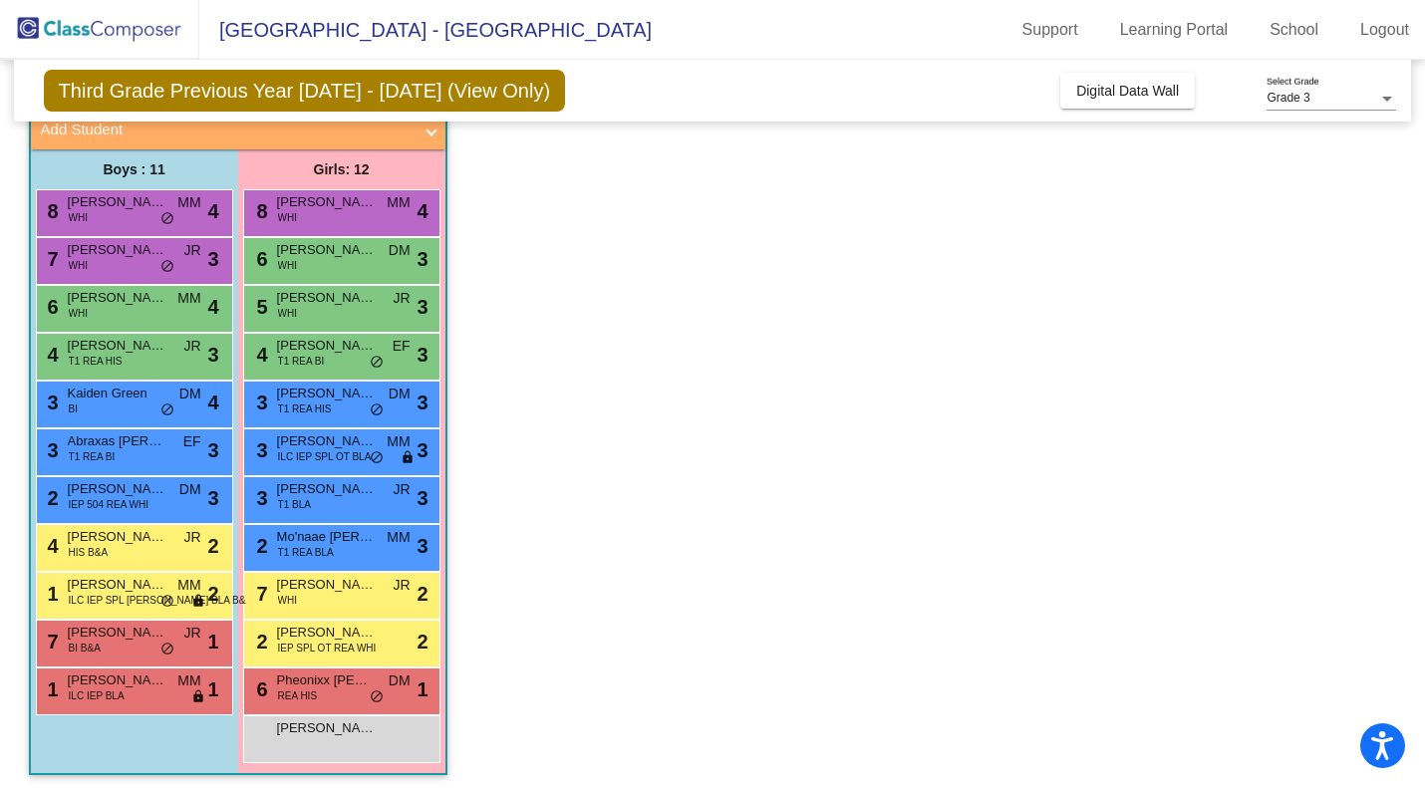
click at [123, 640] on span "Cainin Peters" at bounding box center [118, 633] width 100 height 20
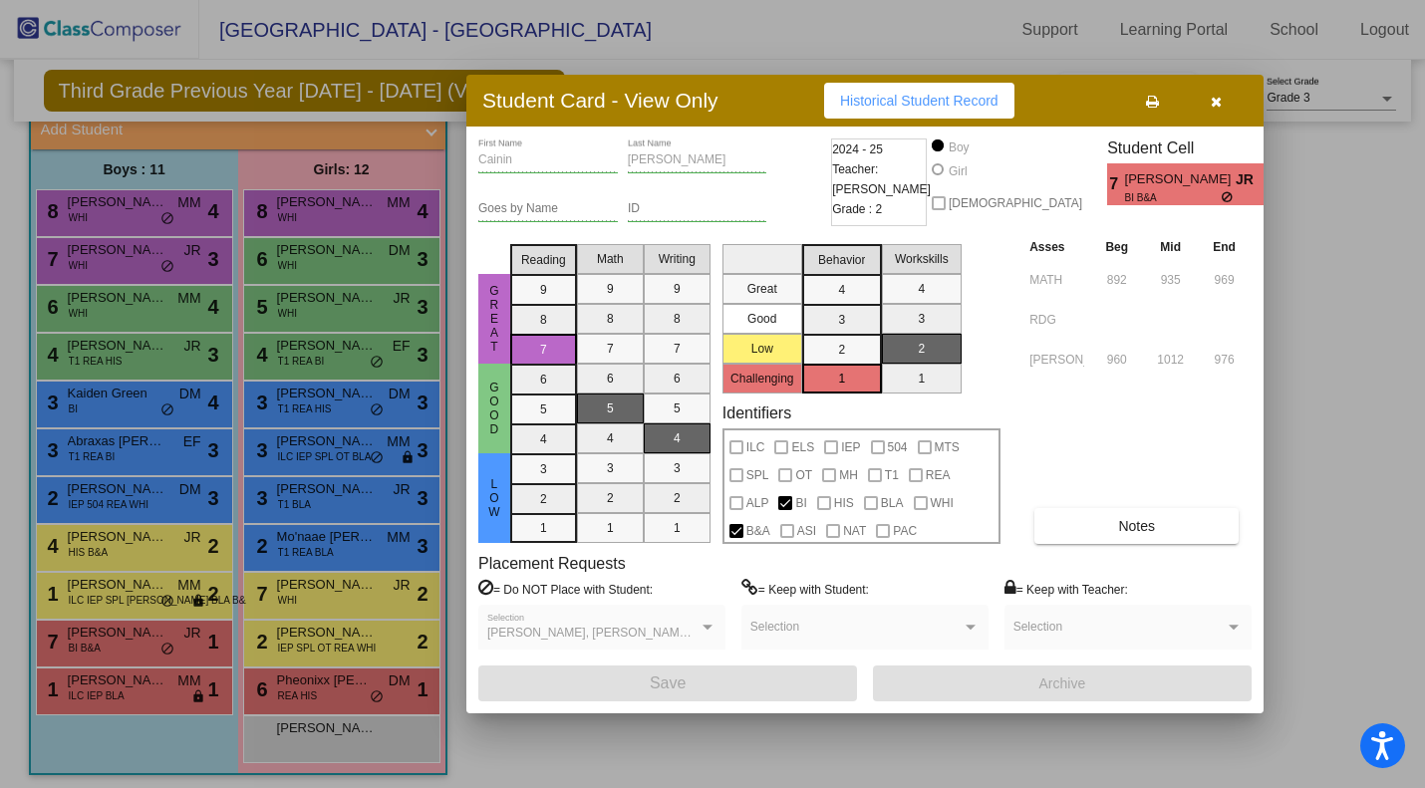
click at [309, 692] on div at bounding box center [712, 394] width 1425 height 788
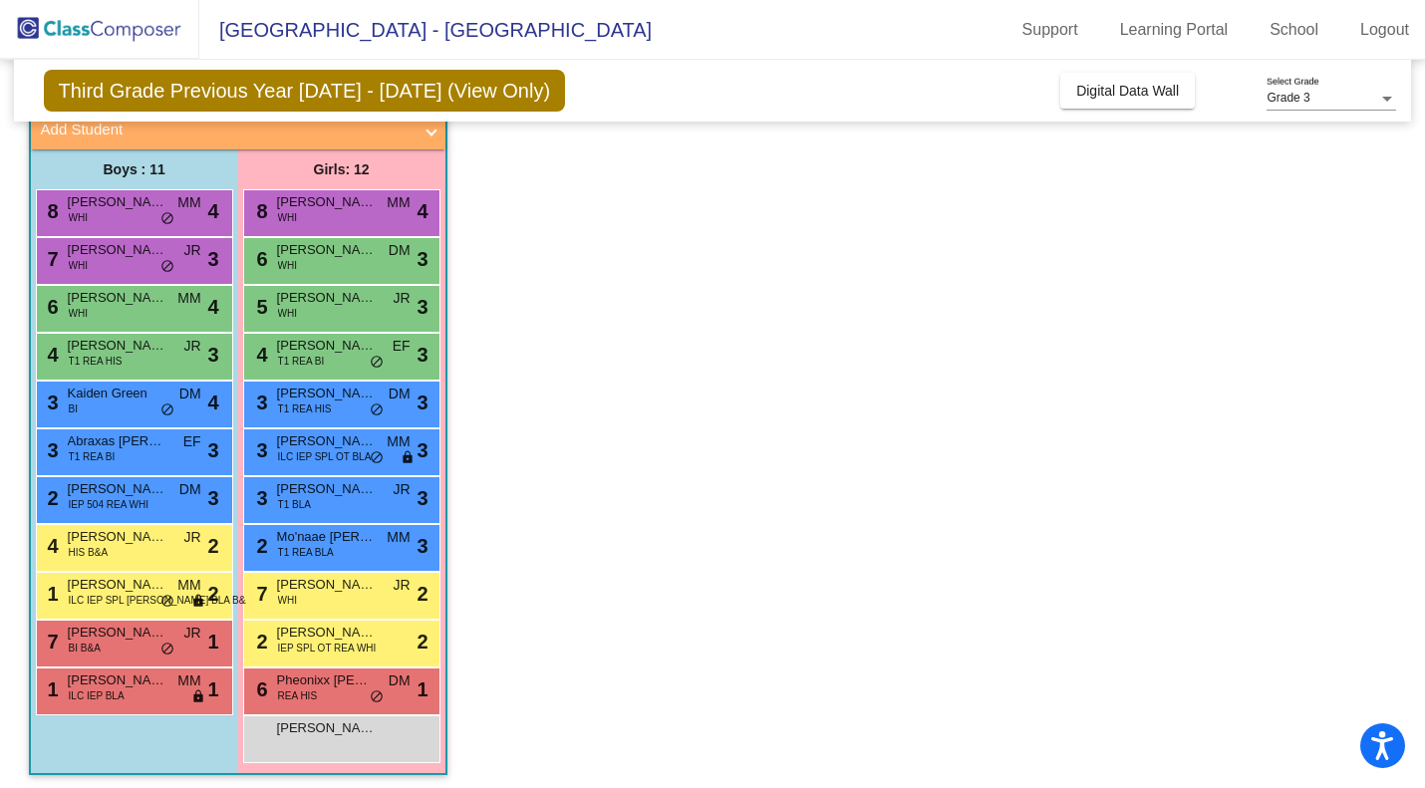
click at [336, 693] on div "6 Pheonixx Espino Jones REA HIS DM lock do_not_disturb_alt 1" at bounding box center [341, 688] width 190 height 41
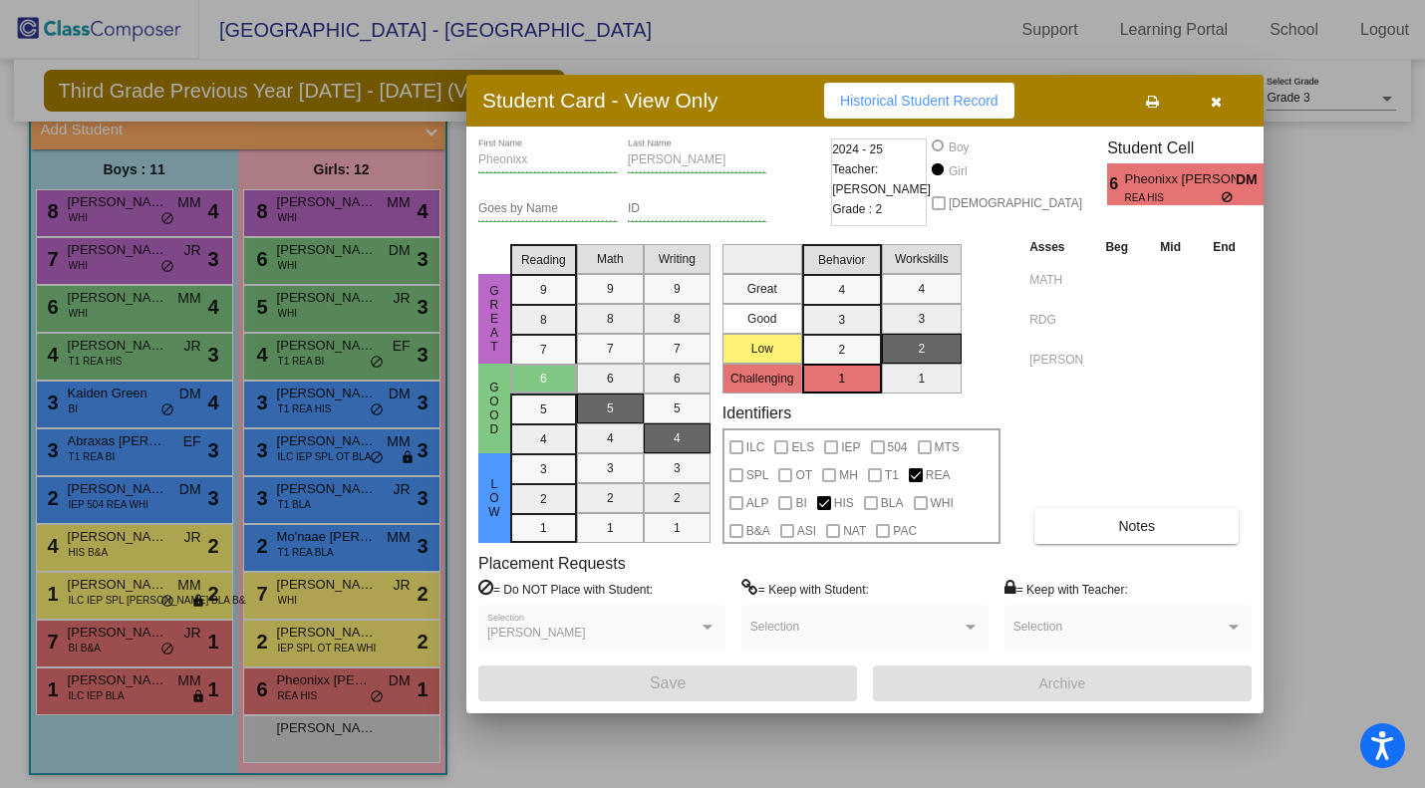
click at [313, 641] on div at bounding box center [712, 394] width 1425 height 788
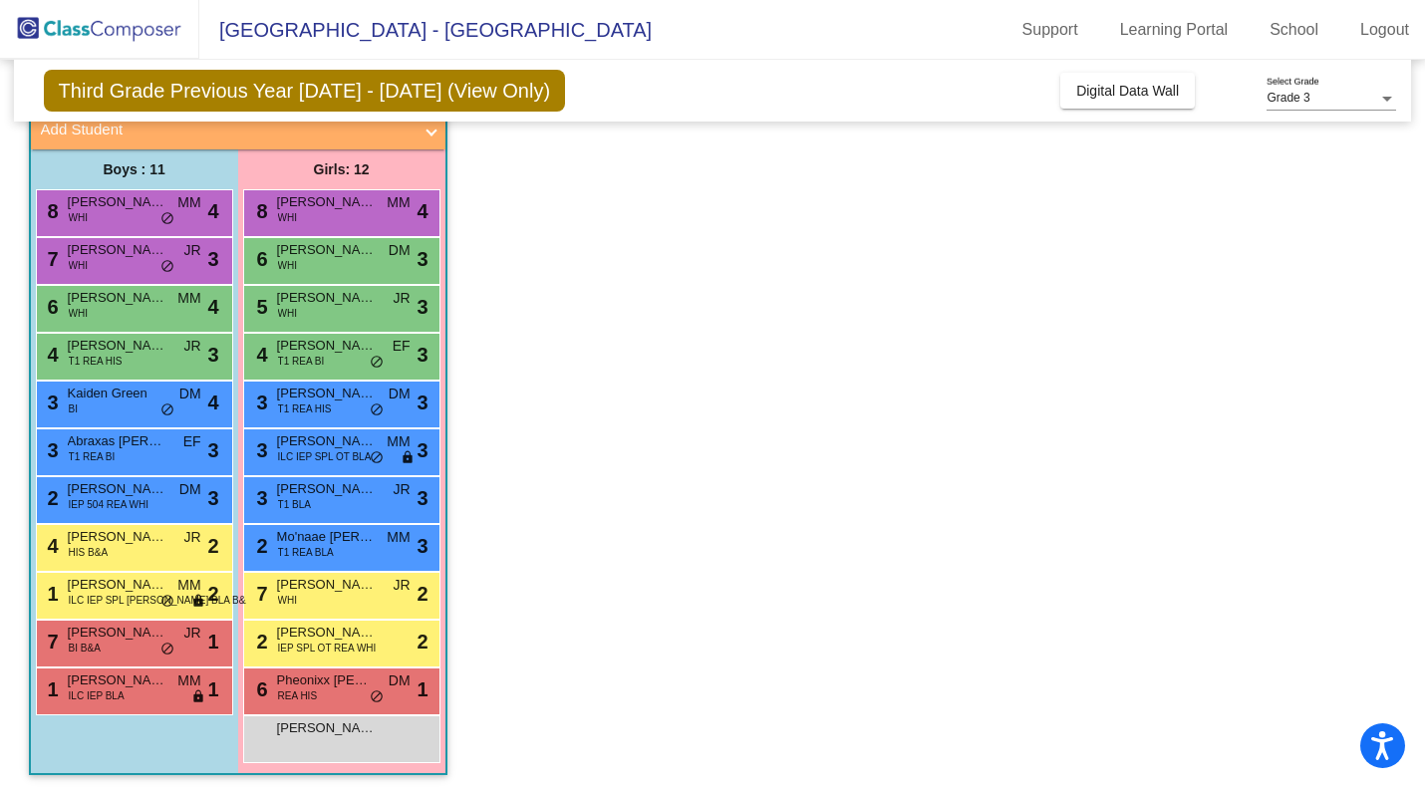
click at [313, 642] on span "IEP SPL OT REA WHI" at bounding box center [327, 648] width 99 height 15
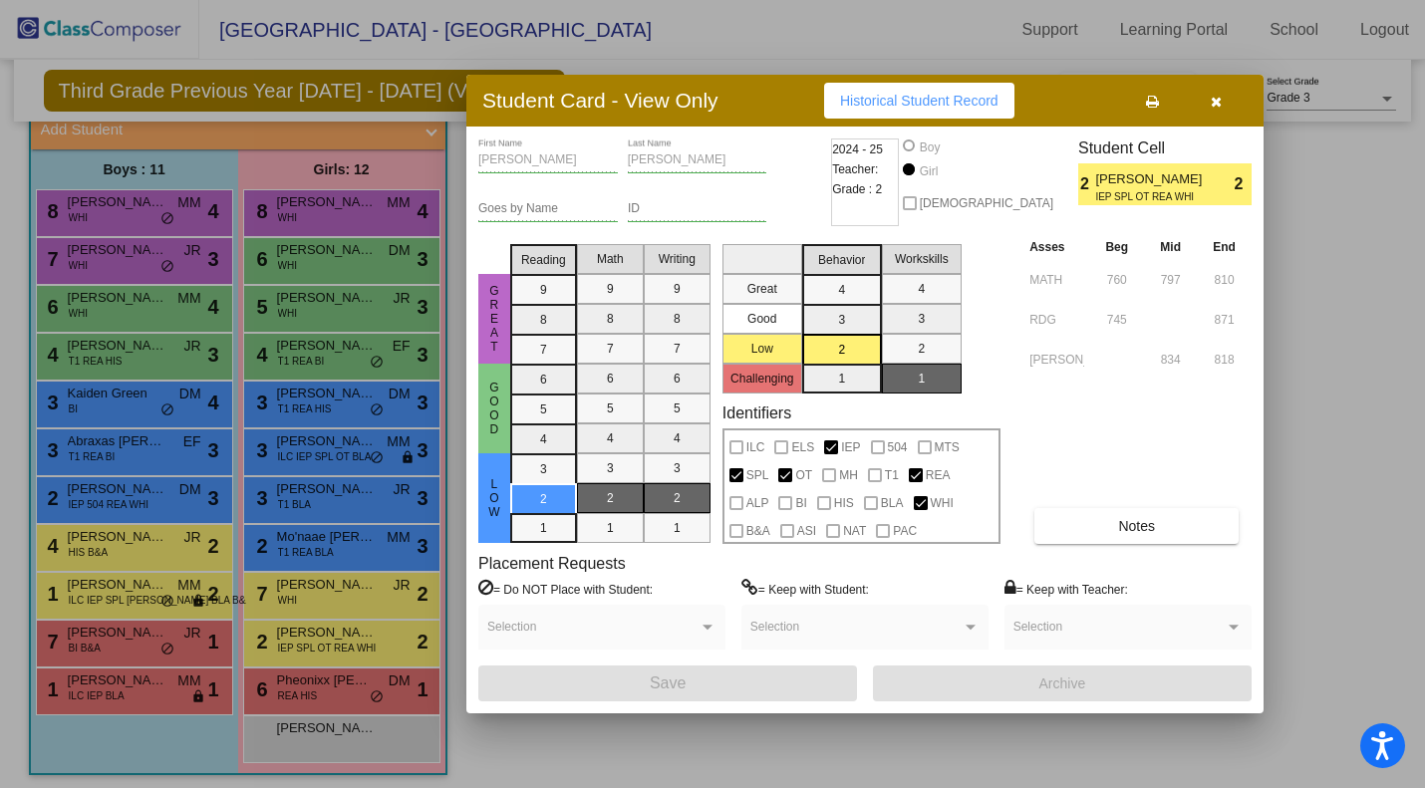
click at [326, 597] on div at bounding box center [712, 394] width 1425 height 788
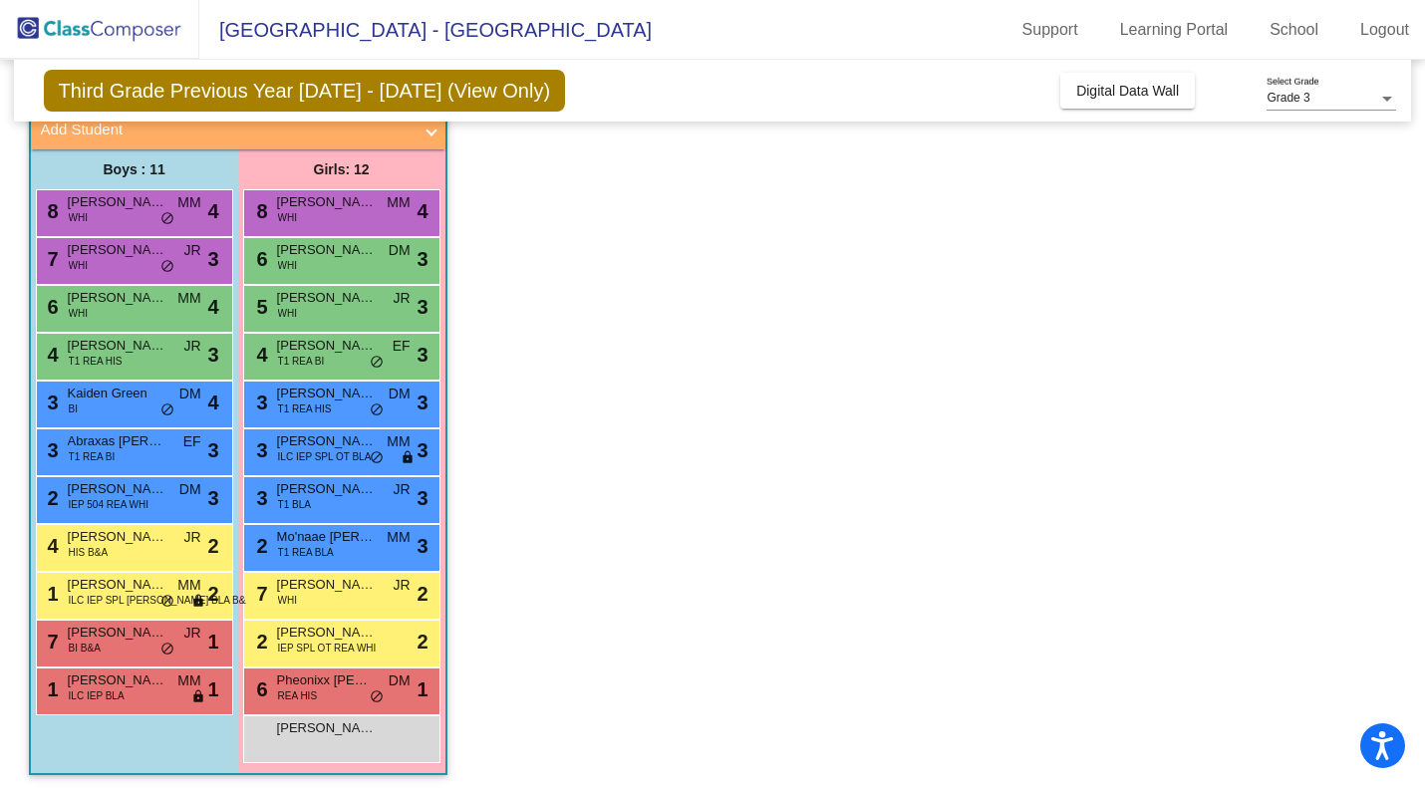
click at [326, 596] on div "7 Maddison Younger WHI JR lock do_not_disturb_alt 2" at bounding box center [341, 593] width 190 height 41
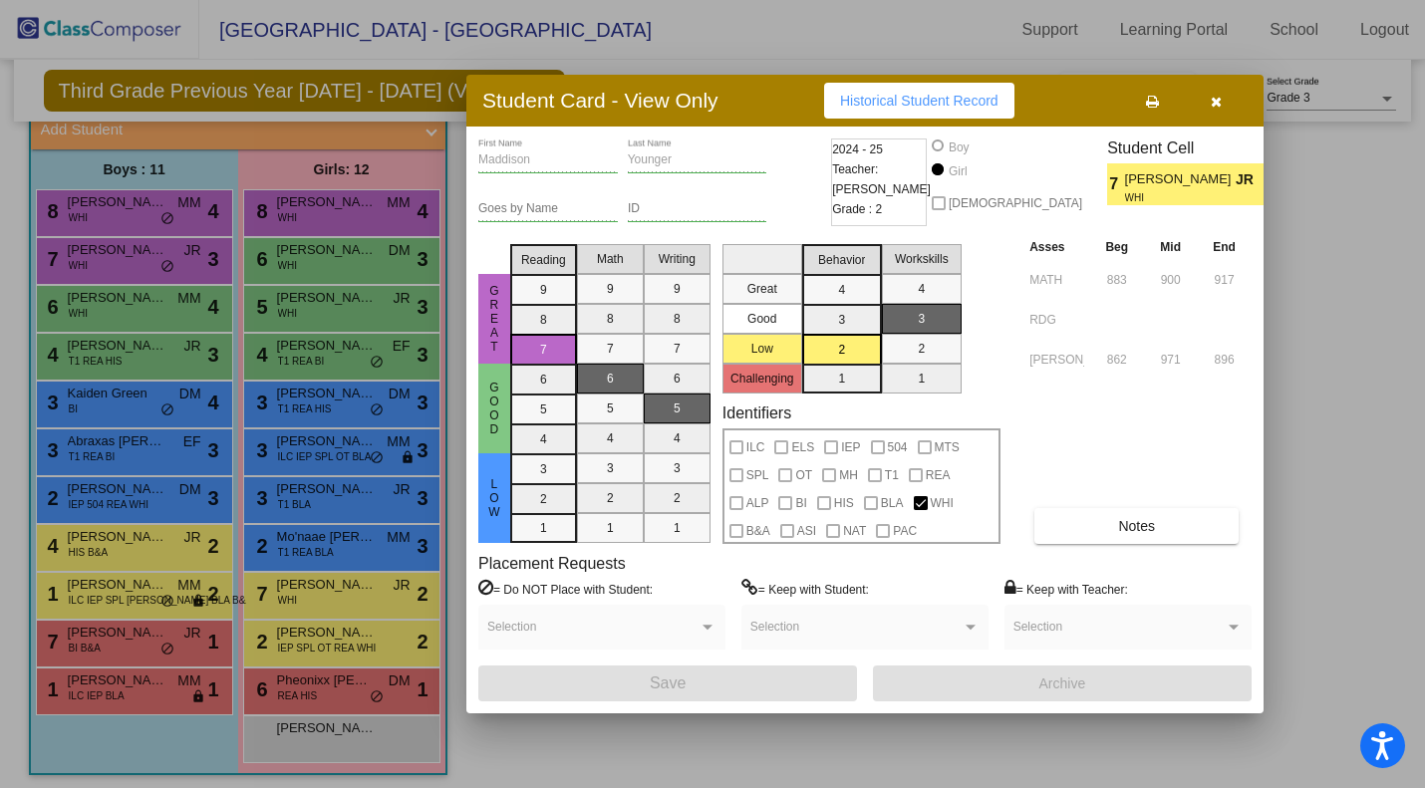
click at [328, 602] on div at bounding box center [712, 394] width 1425 height 788
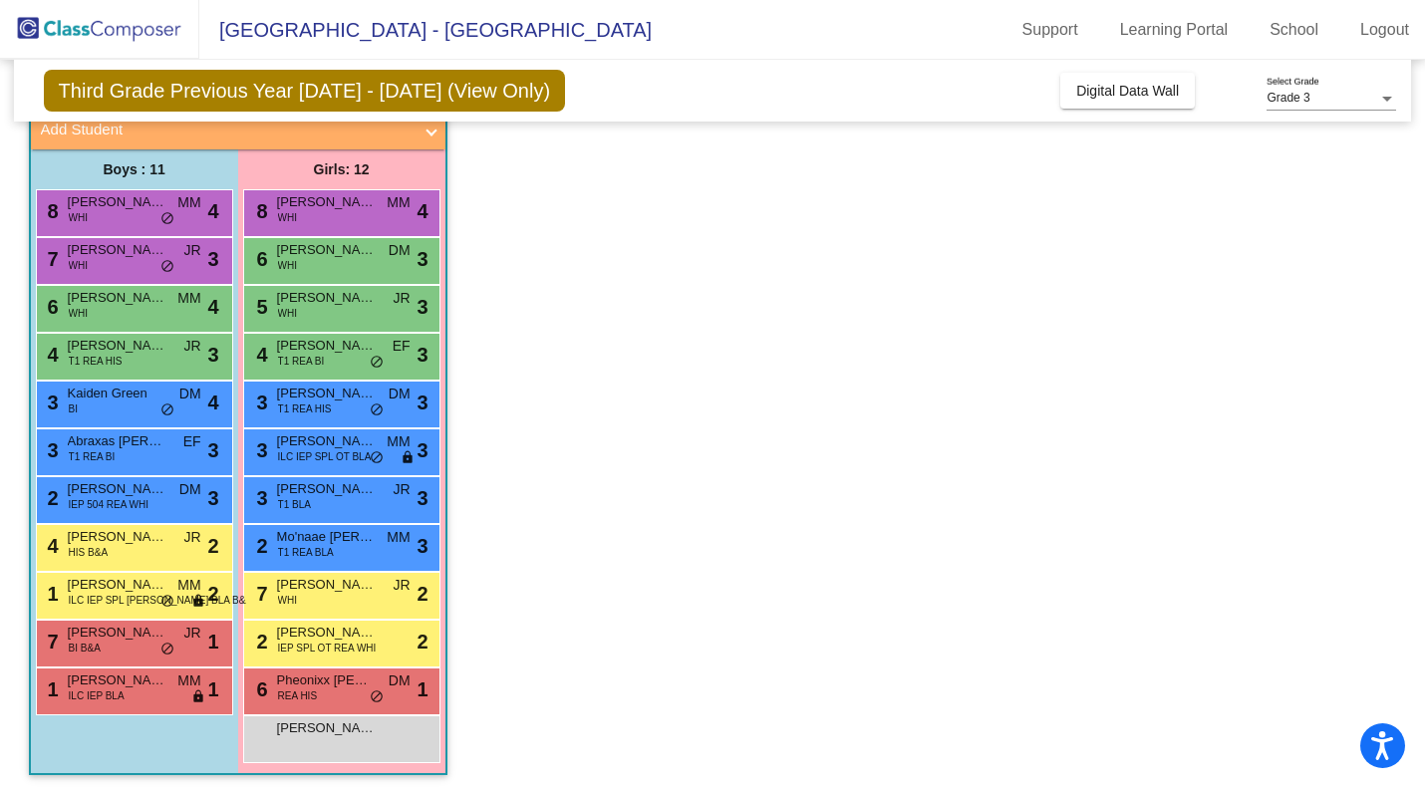
click at [328, 602] on div "7 Maddison Younger WHI JR lock do_not_disturb_alt 2" at bounding box center [341, 593] width 190 height 41
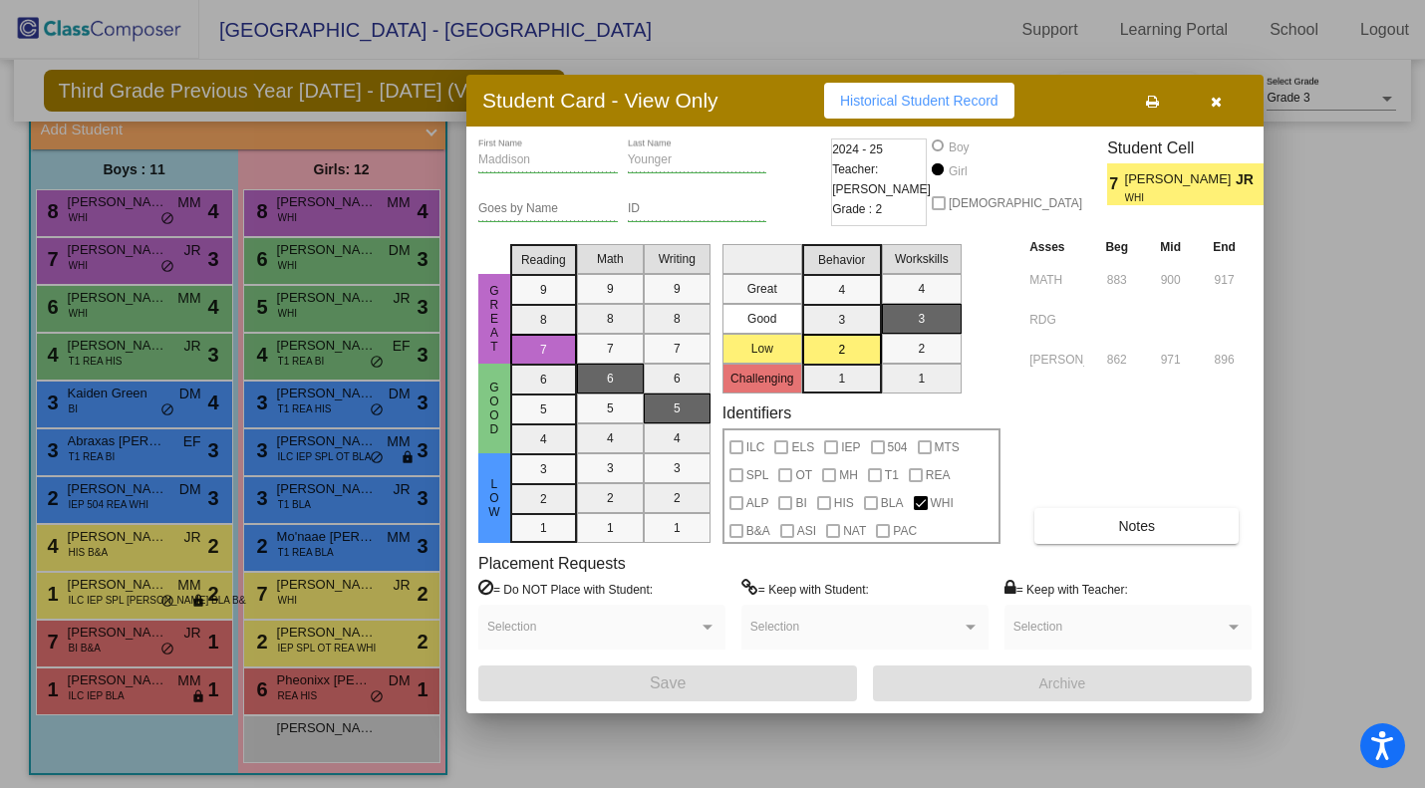
click at [328, 449] on div at bounding box center [712, 394] width 1425 height 788
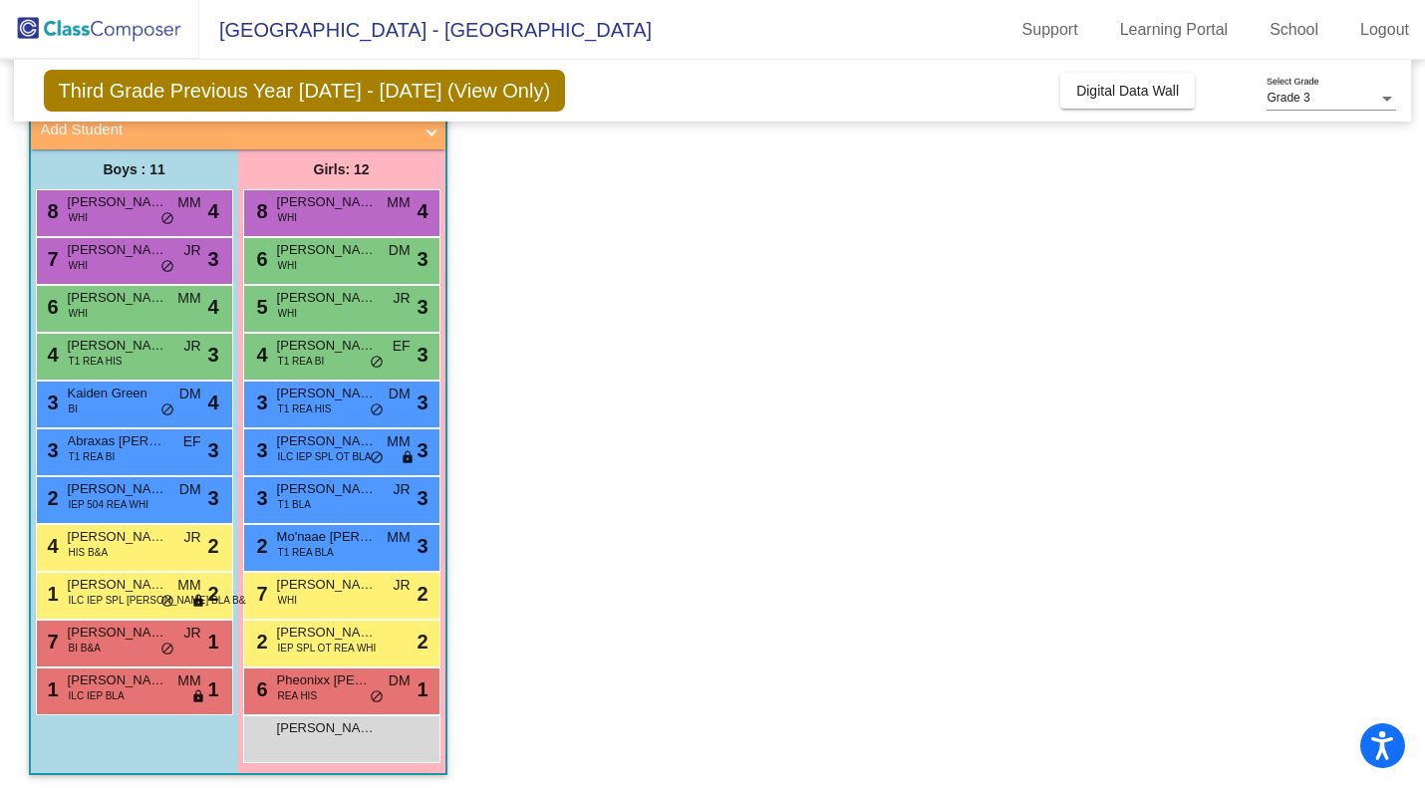
click at [147, 353] on span "Bennie Olivas" at bounding box center [118, 346] width 100 height 20
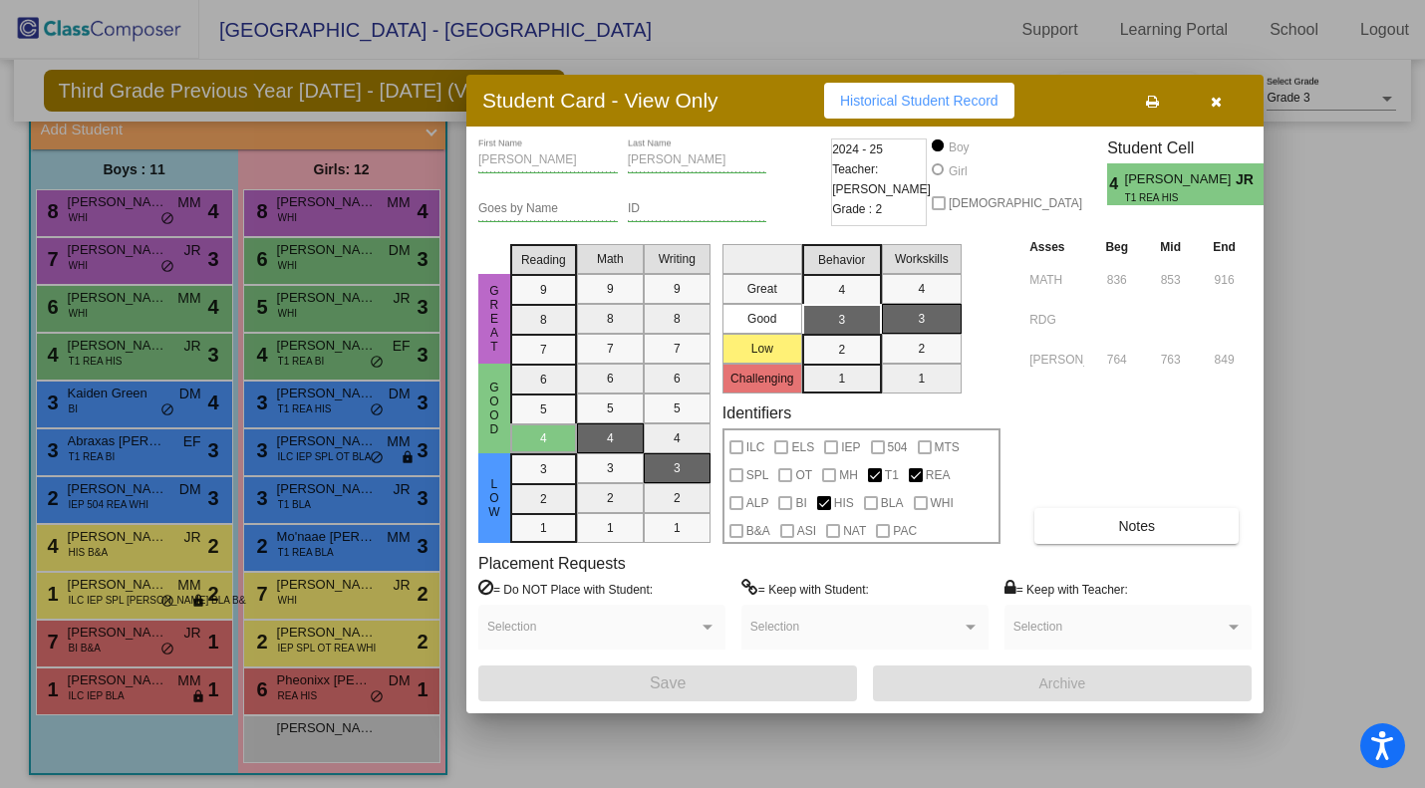
click at [194, 213] on div at bounding box center [712, 394] width 1425 height 788
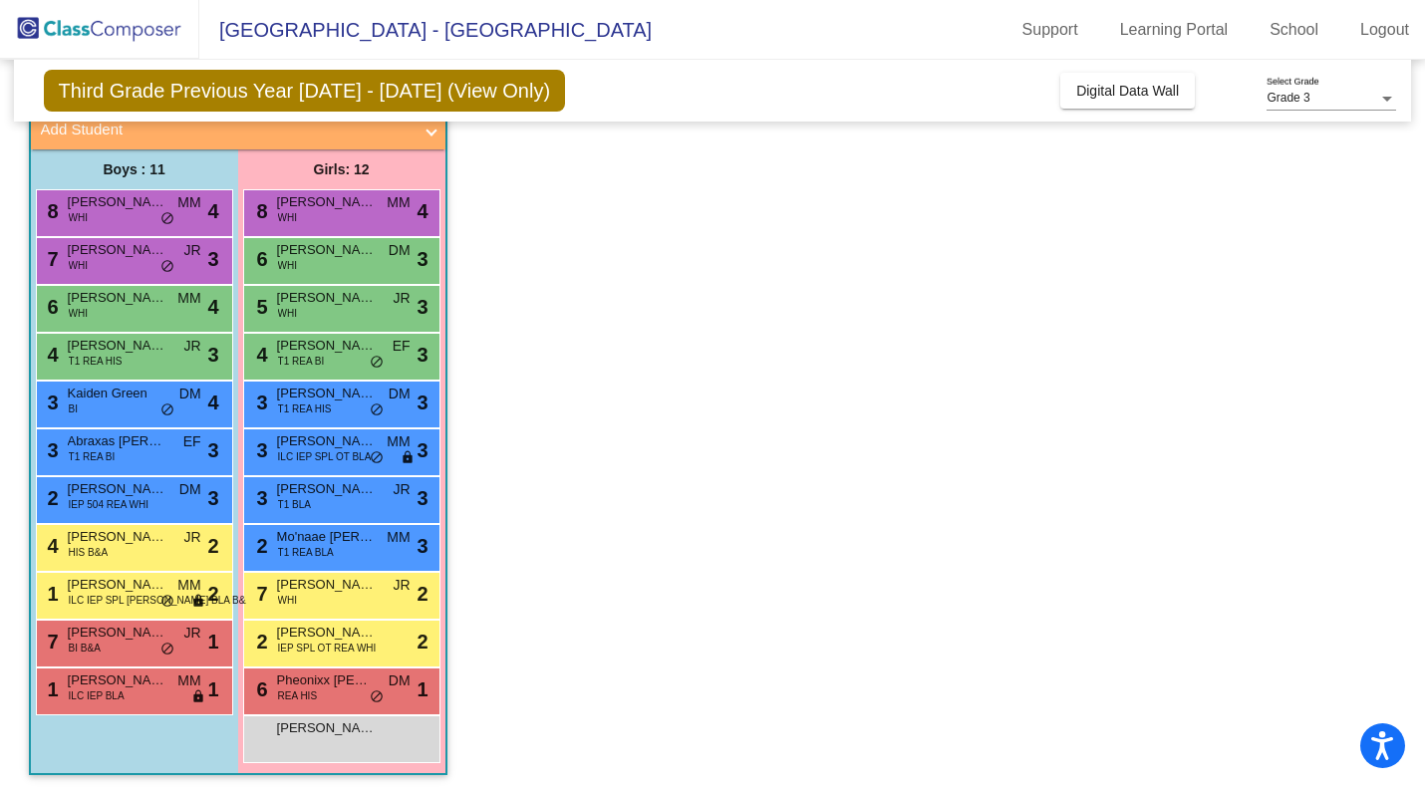
click at [194, 213] on div "8 Finn Robertson WHI MM lock do_not_disturb_alt 4" at bounding box center [132, 210] width 190 height 41
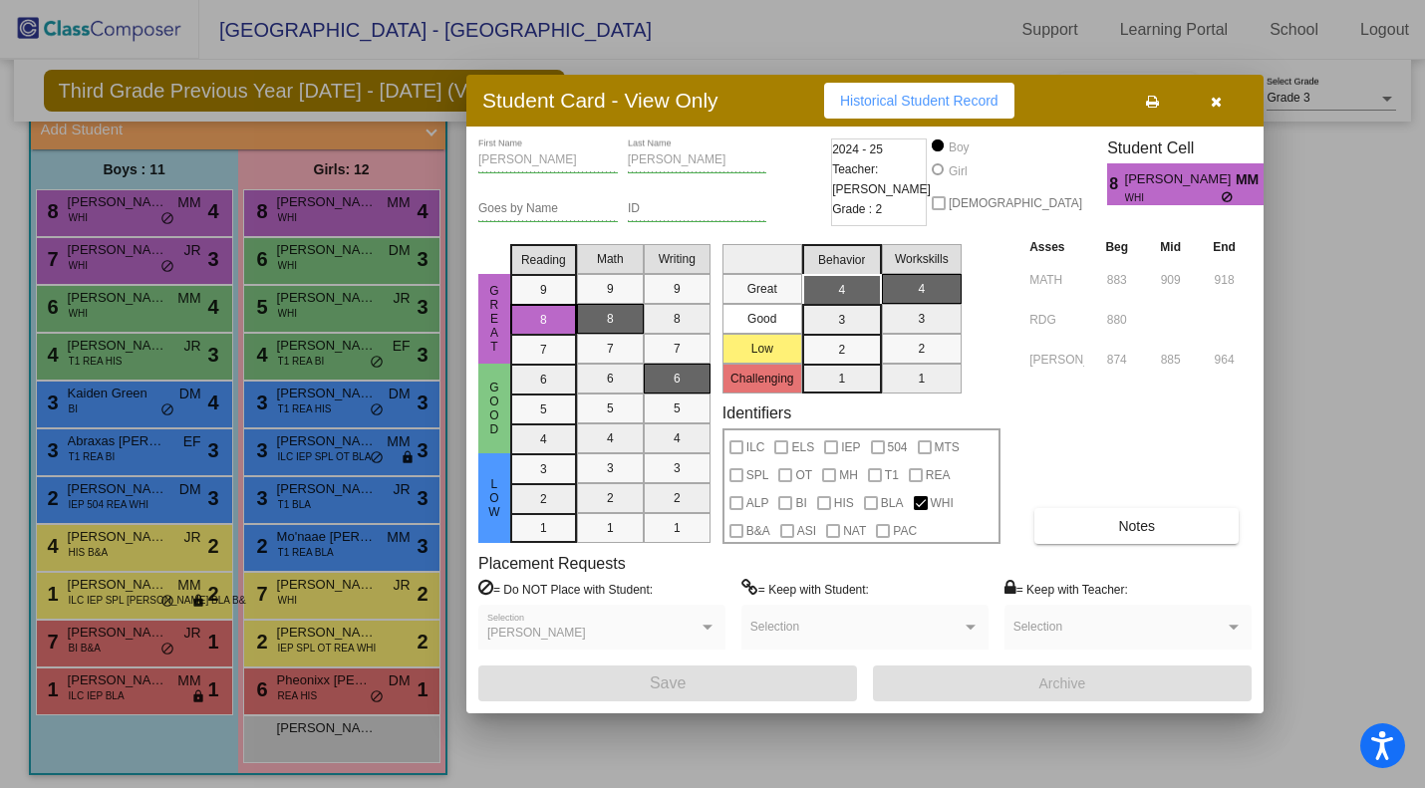
click at [319, 736] on div at bounding box center [712, 394] width 1425 height 788
